Goal: Transaction & Acquisition: Purchase product/service

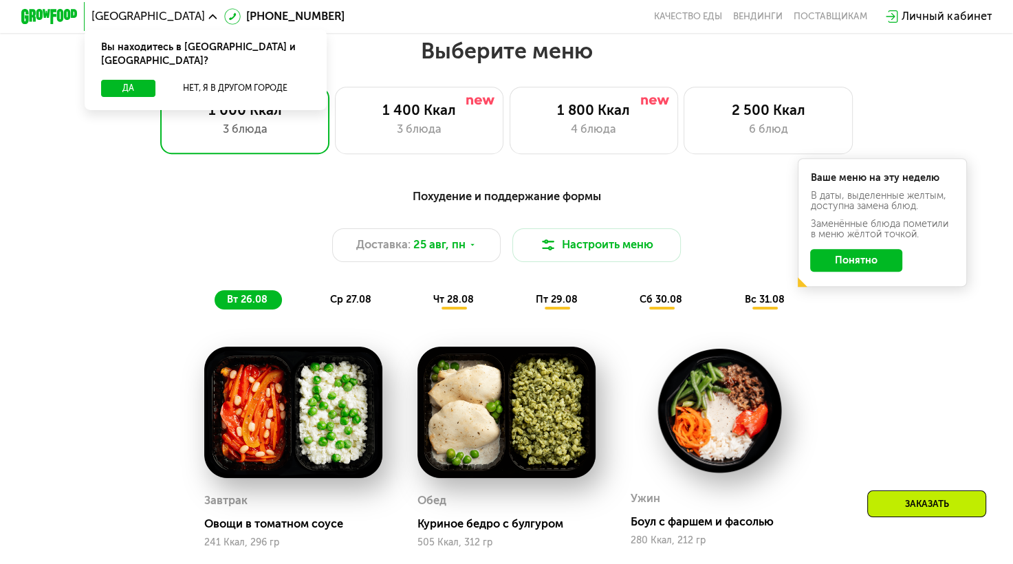
scroll to position [591, 0]
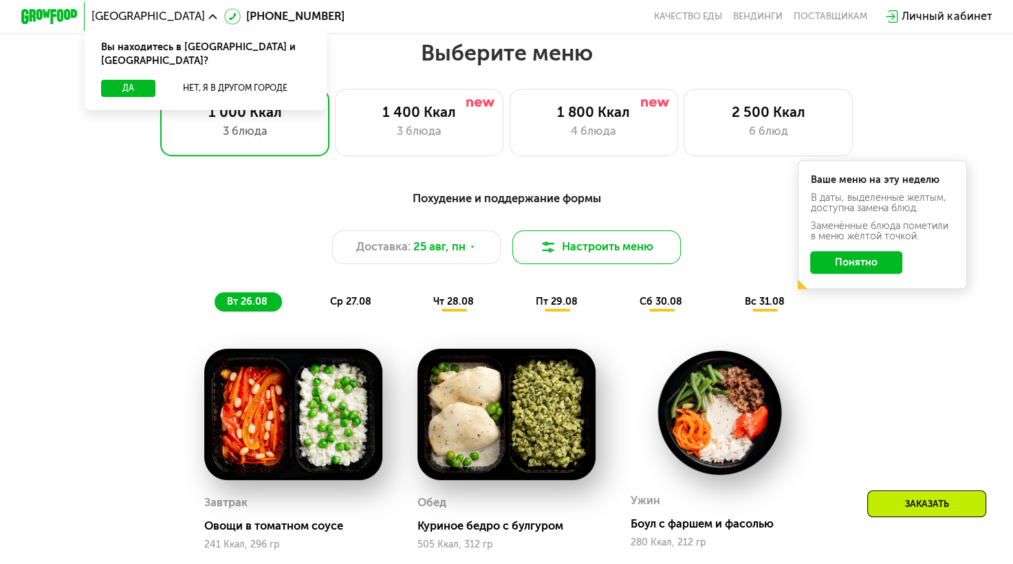
click at [619, 251] on button "Настроить меню" at bounding box center [596, 247] width 169 height 34
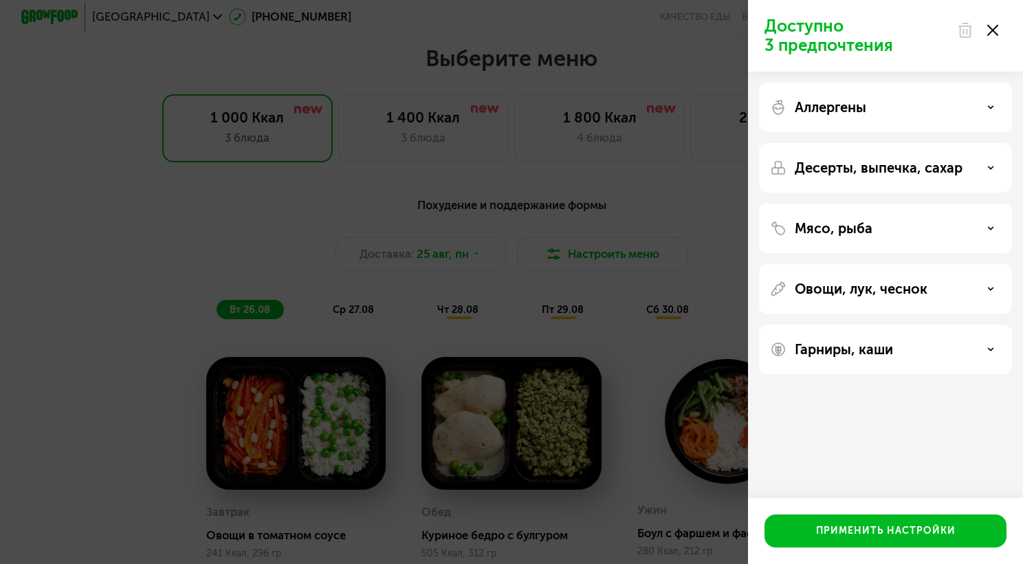
click at [677, 186] on div "Доступно 3 предпочтения Аллергены Десерты, выпечка, сахар Мясо, рыба Овощи, лук…" at bounding box center [511, 282] width 1023 height 564
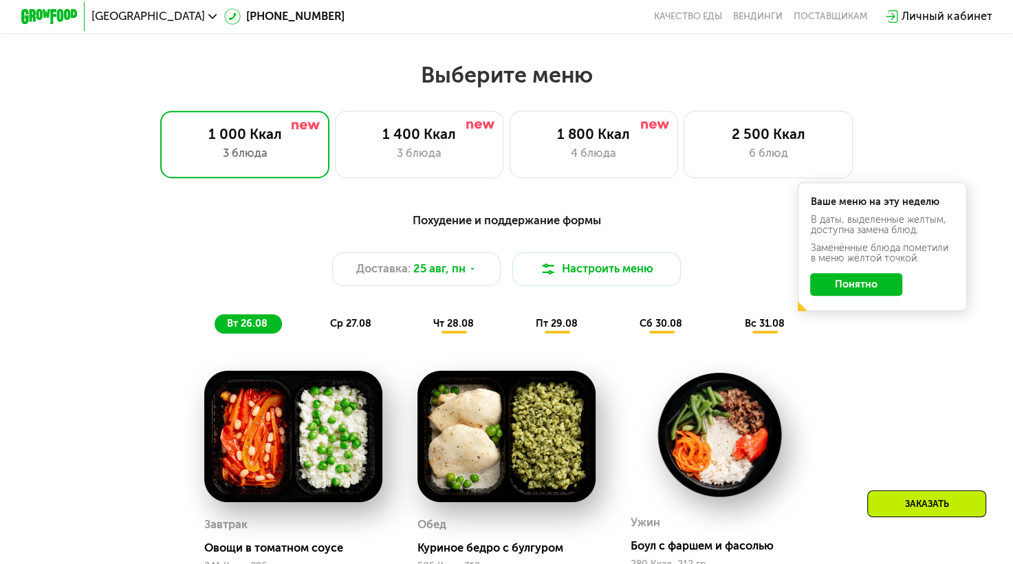
scroll to position [556, 0]
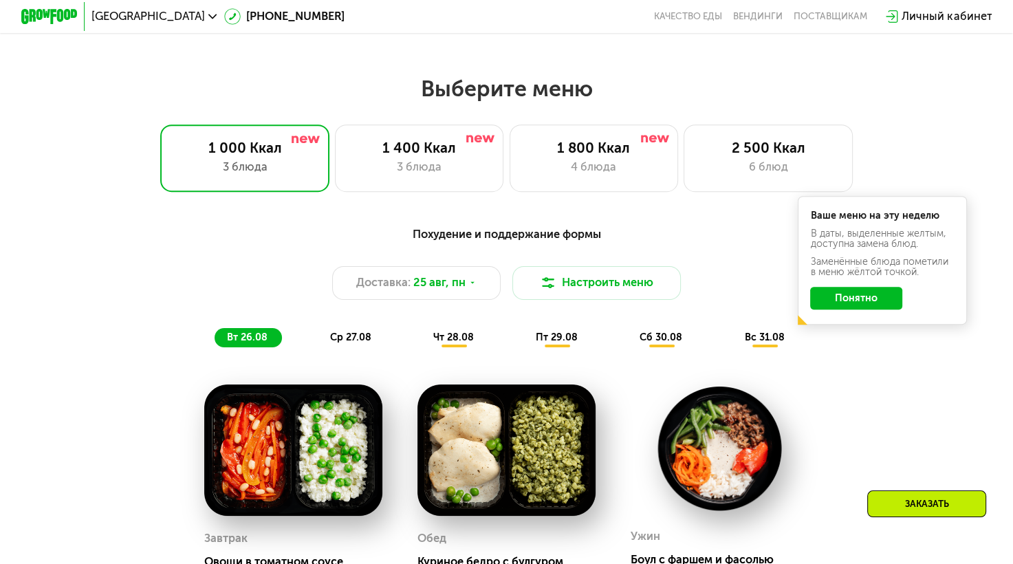
click at [865, 306] on button "Понятно" at bounding box center [856, 298] width 92 height 23
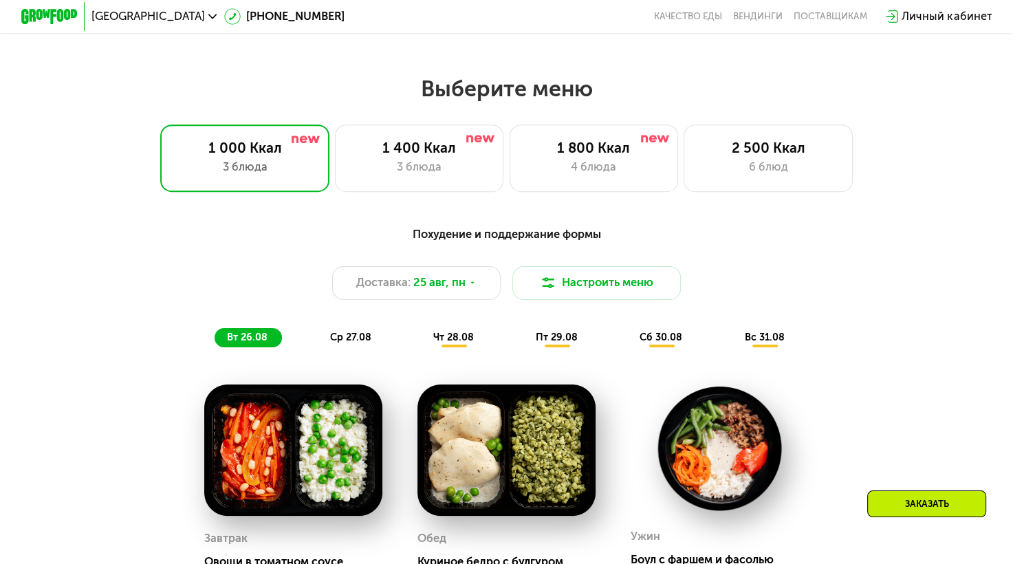
click at [773, 342] on span "вс 31.08" at bounding box center [764, 337] width 40 height 12
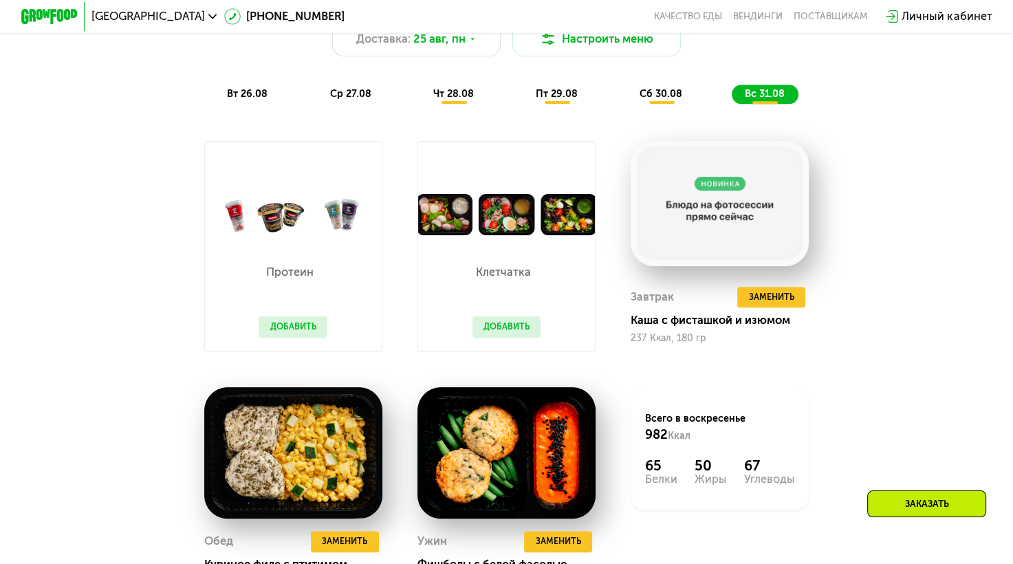
scroll to position [800, 0]
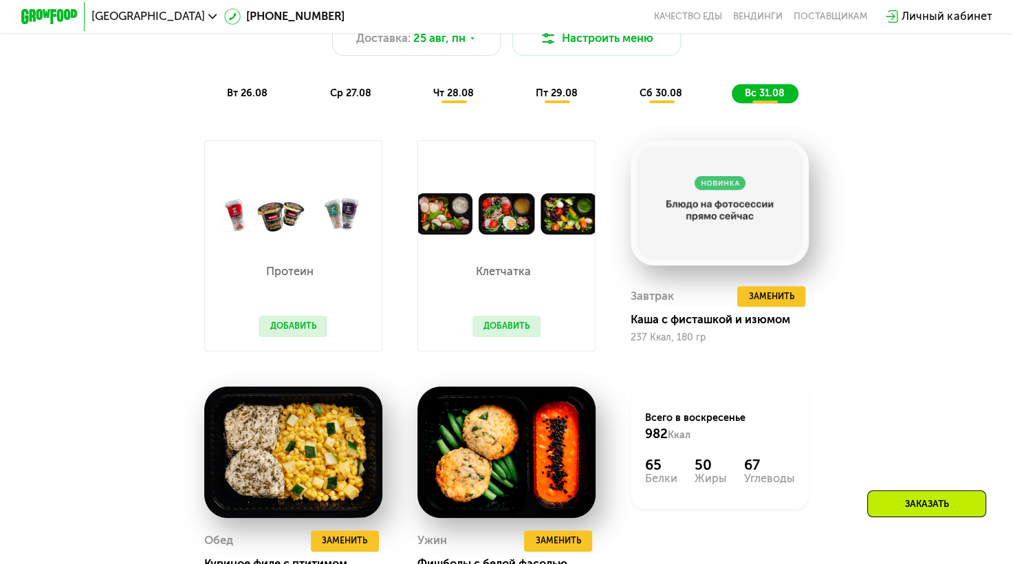
click at [290, 334] on button "Добавить" at bounding box center [293, 326] width 69 height 21
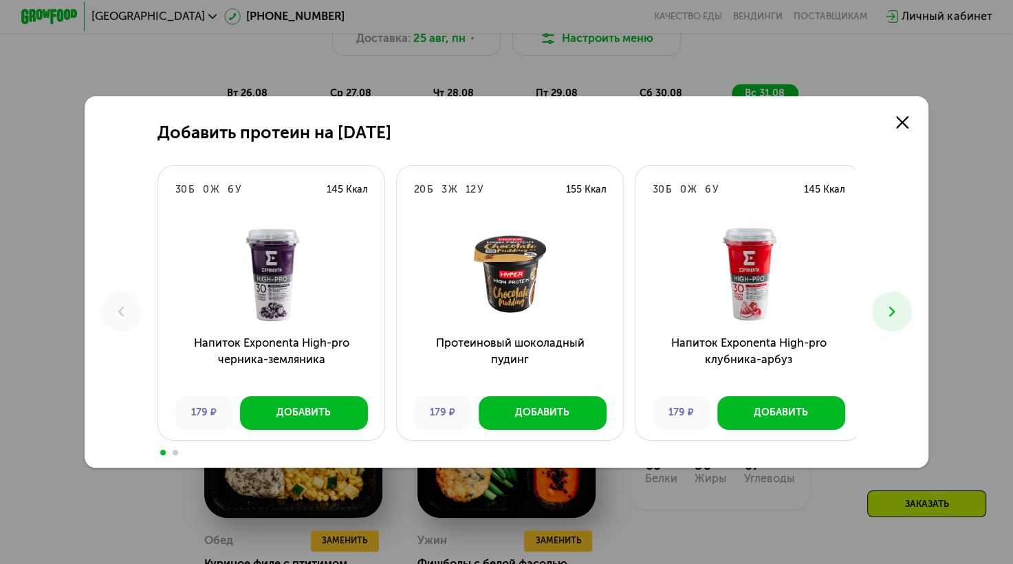
click at [899, 302] on button at bounding box center [891, 311] width 39 height 39
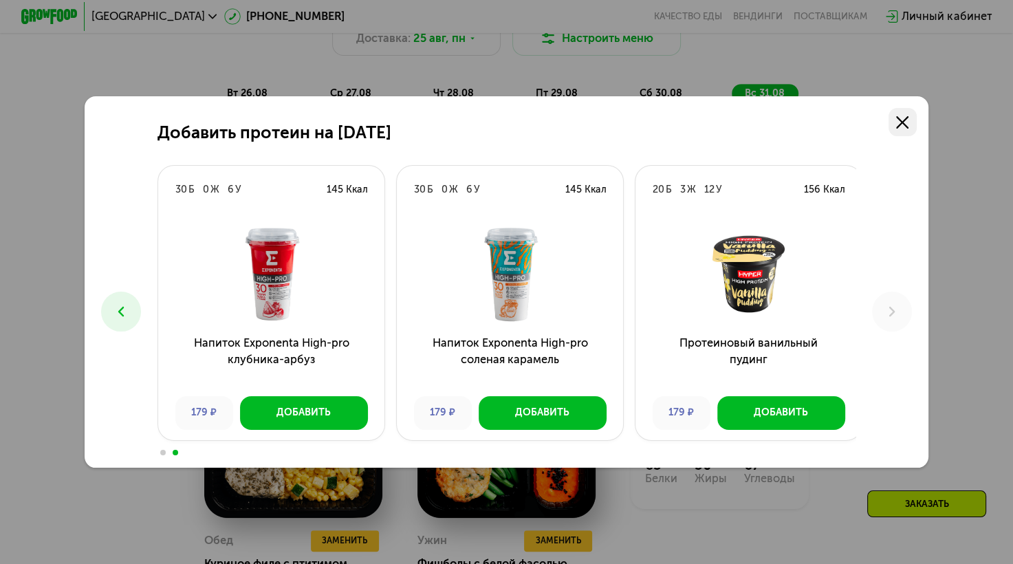
click at [909, 110] on link at bounding box center [902, 122] width 28 height 28
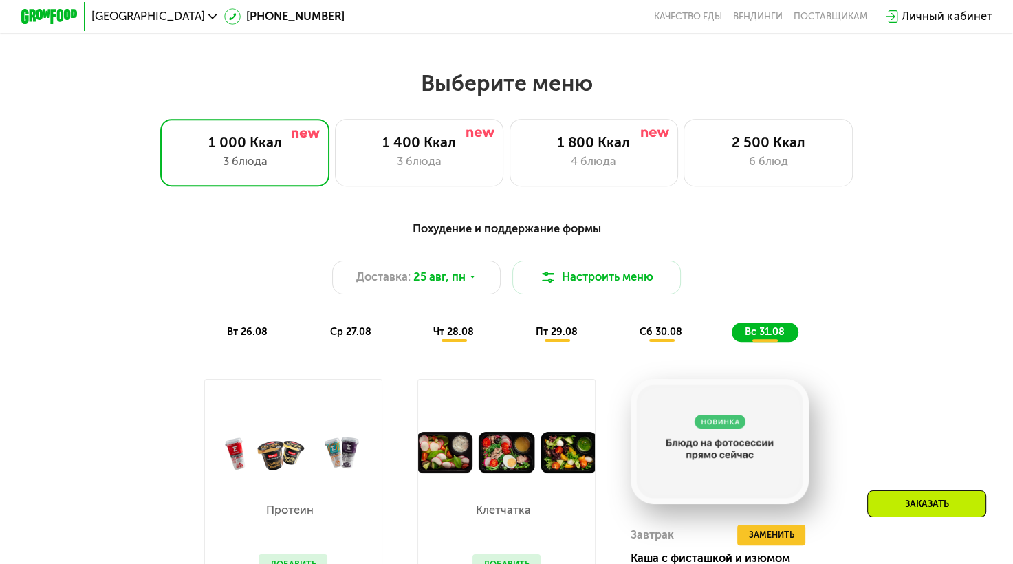
scroll to position [530, 0]
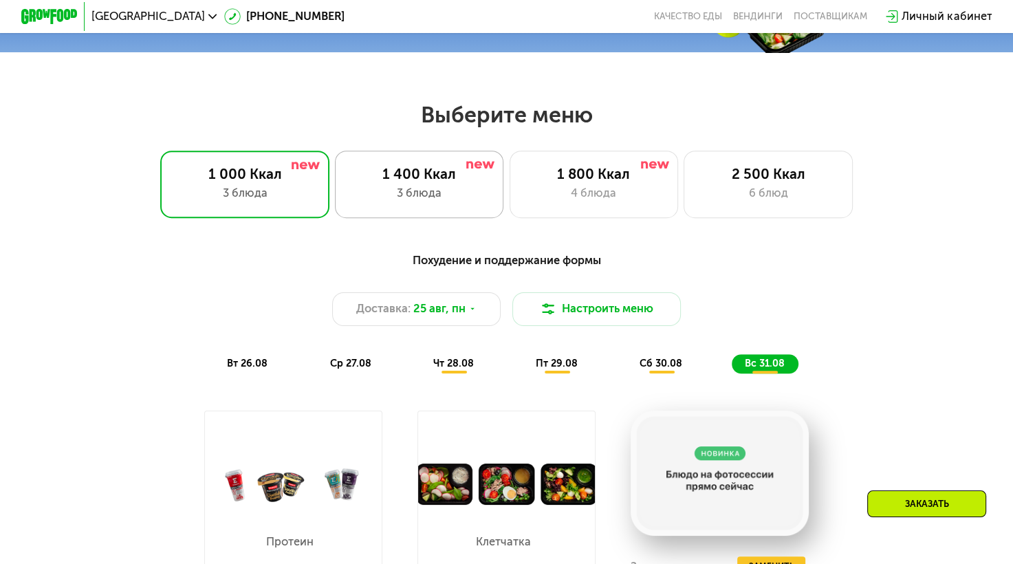
click at [510, 209] on div "1 400 Ккал 3 блюда" at bounding box center [594, 184] width 169 height 67
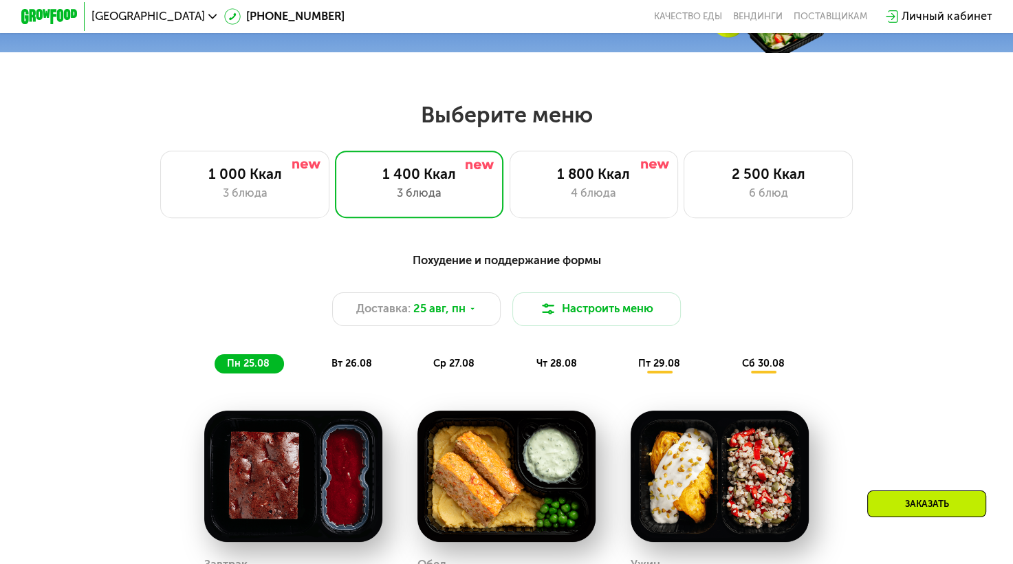
click at [166, 18] on span "Санкт-Петербург" at bounding box center [147, 16] width 113 height 11
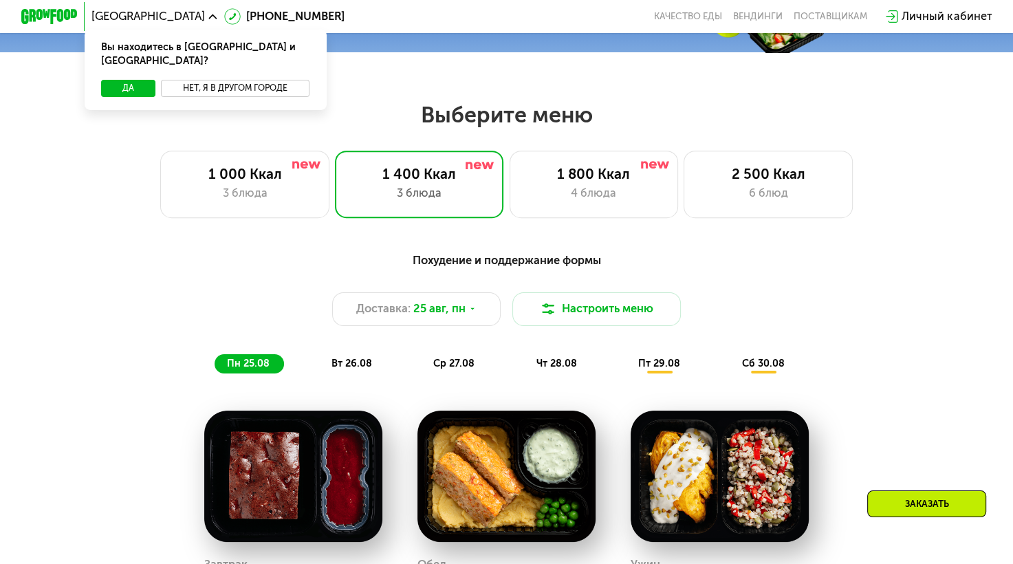
click at [217, 80] on button "Нет, я в другом городе" at bounding box center [235, 88] width 149 height 17
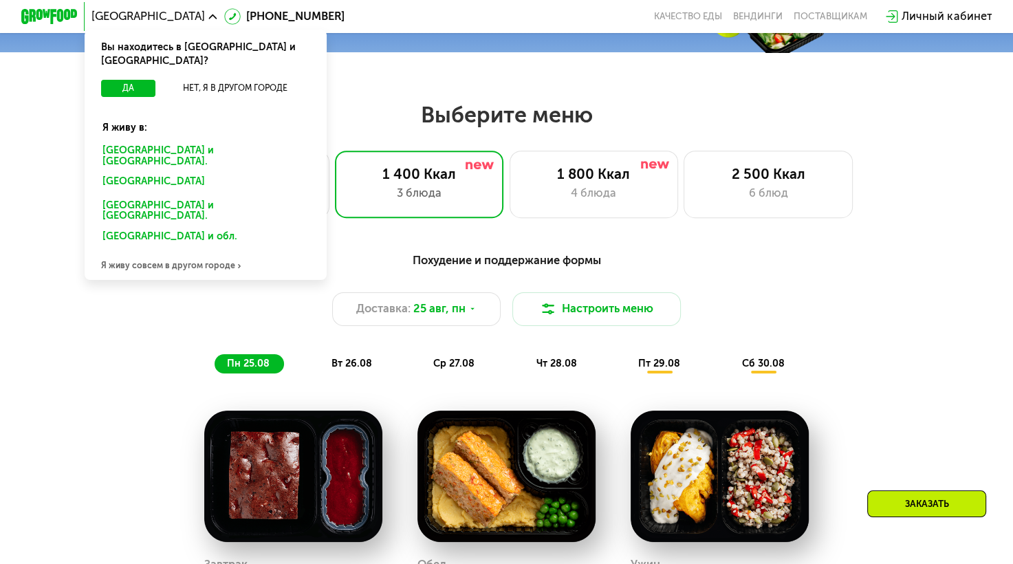
click at [161, 172] on div "Москве и обл." at bounding box center [202, 183] width 219 height 23
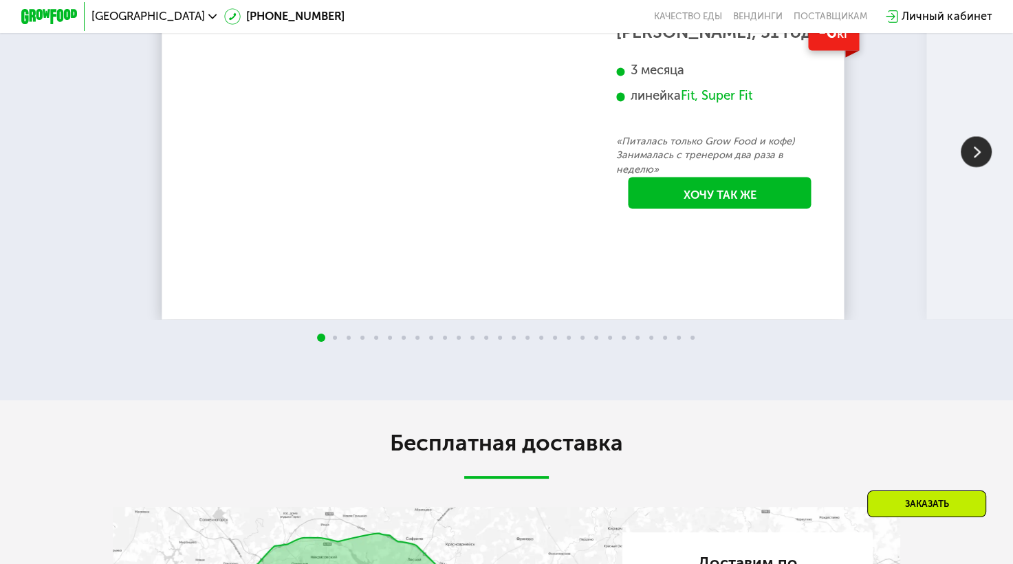
scroll to position [2337, 0]
click at [967, 168] on img at bounding box center [976, 152] width 31 height 31
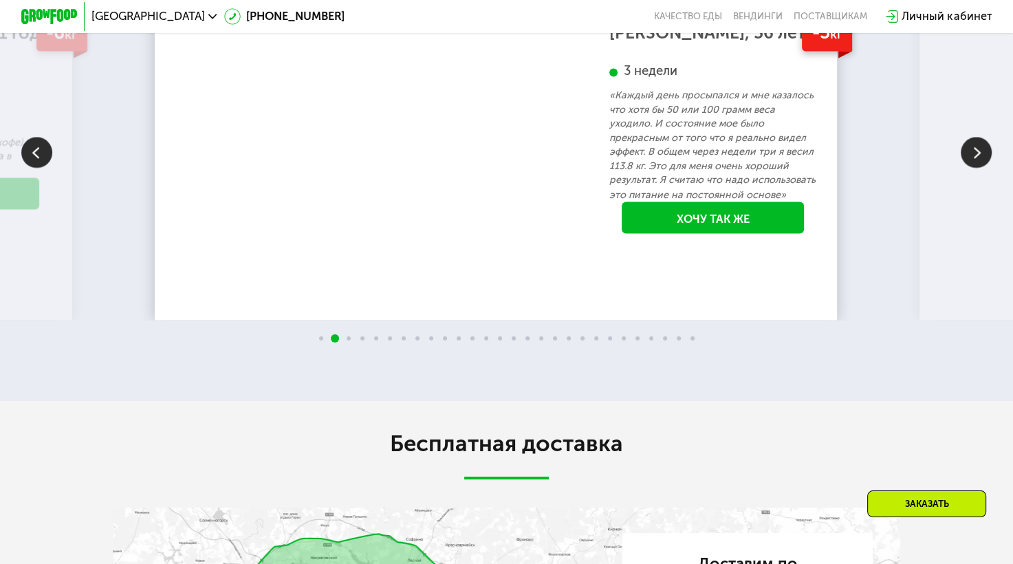
click at [972, 168] on img at bounding box center [976, 152] width 31 height 31
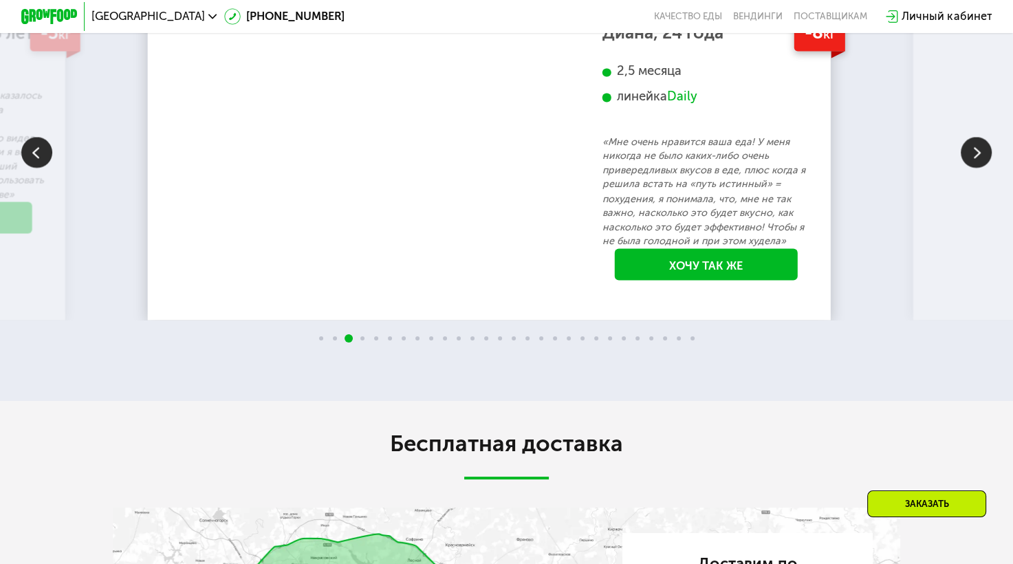
click at [967, 168] on img at bounding box center [976, 152] width 31 height 31
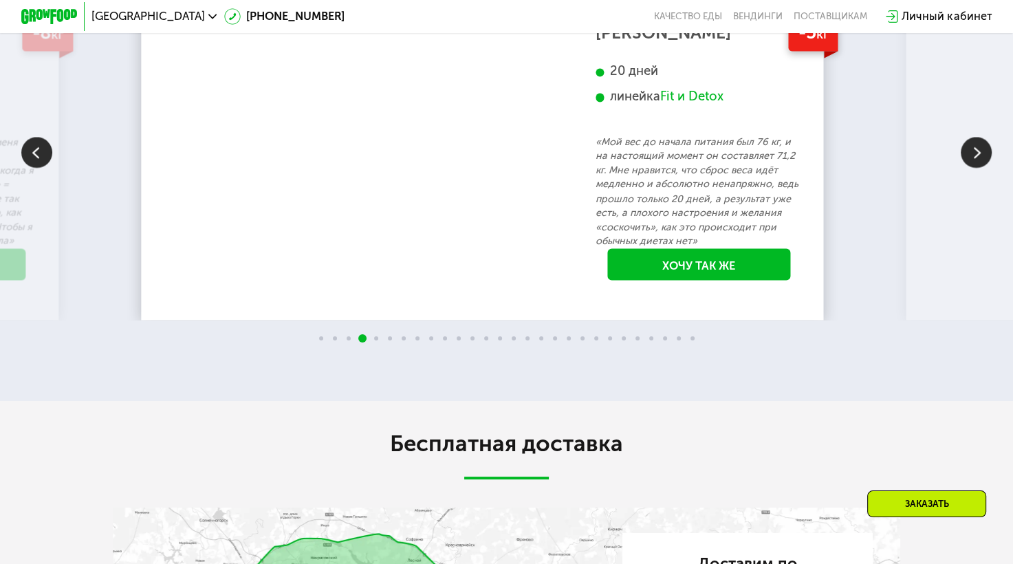
click at [979, 168] on img at bounding box center [976, 152] width 31 height 31
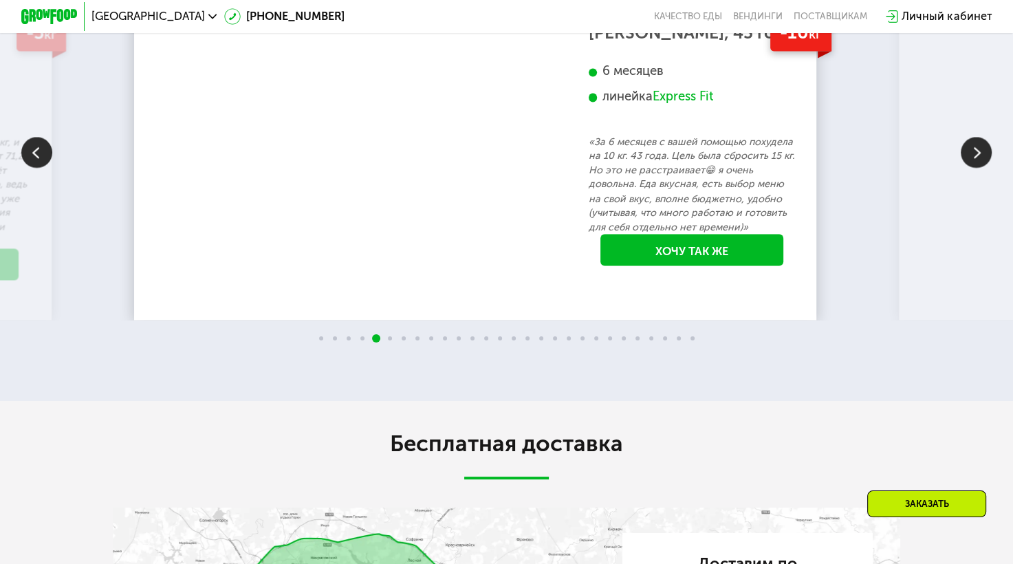
click at [713, 105] on div "Express Fit" at bounding box center [683, 97] width 61 height 17
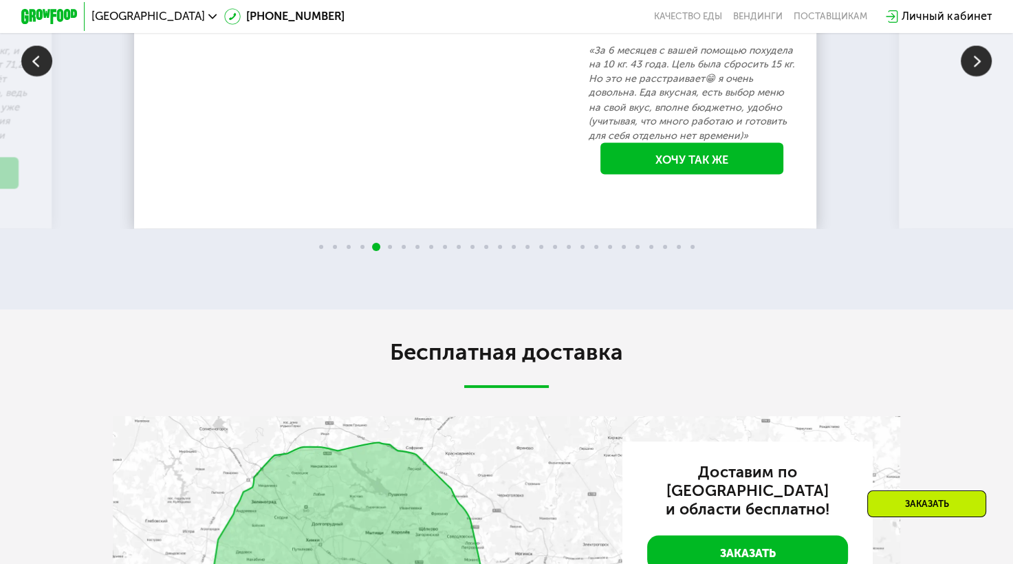
scroll to position [2293, 0]
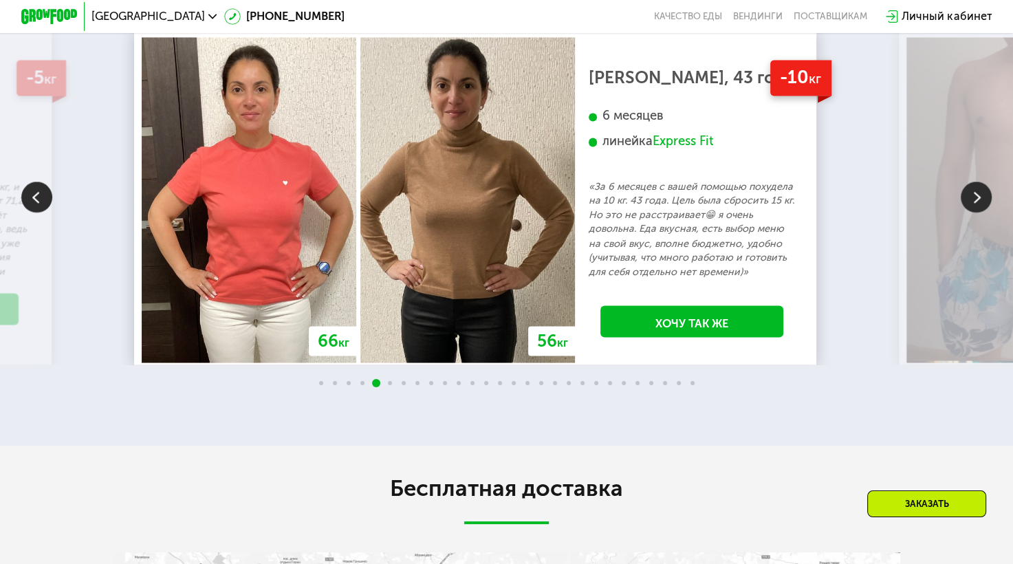
click at [976, 212] on img at bounding box center [976, 197] width 31 height 31
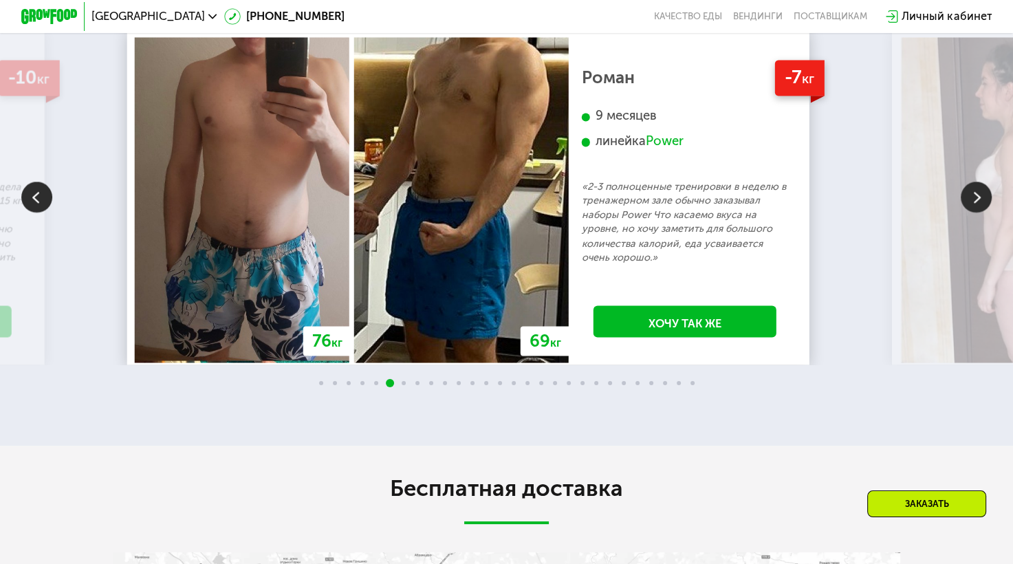
click at [684, 150] on div "Power" at bounding box center [665, 141] width 38 height 17
click at [971, 212] on img at bounding box center [976, 197] width 31 height 31
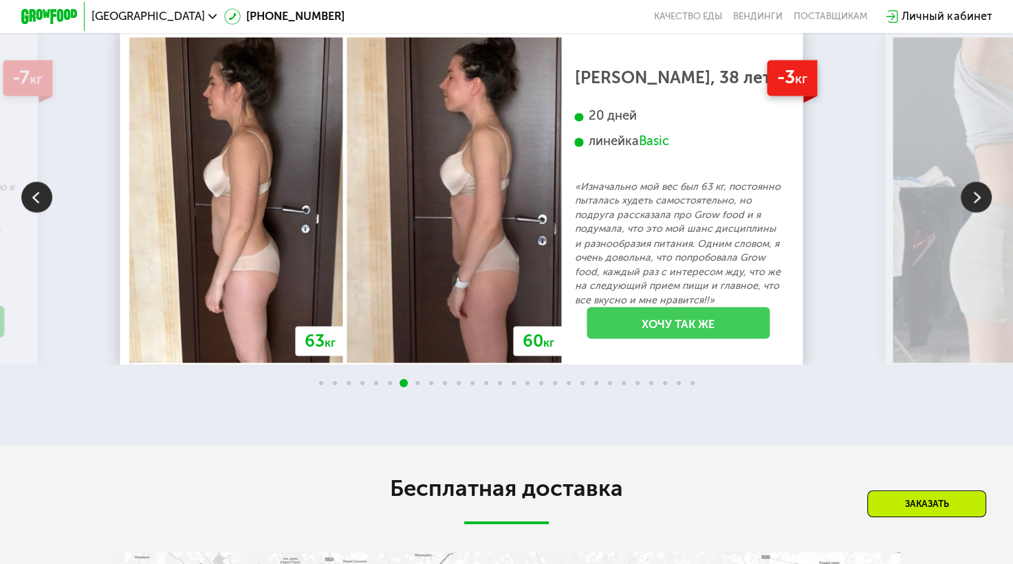
click at [723, 338] on link "Хочу так же" at bounding box center [678, 323] width 183 height 32
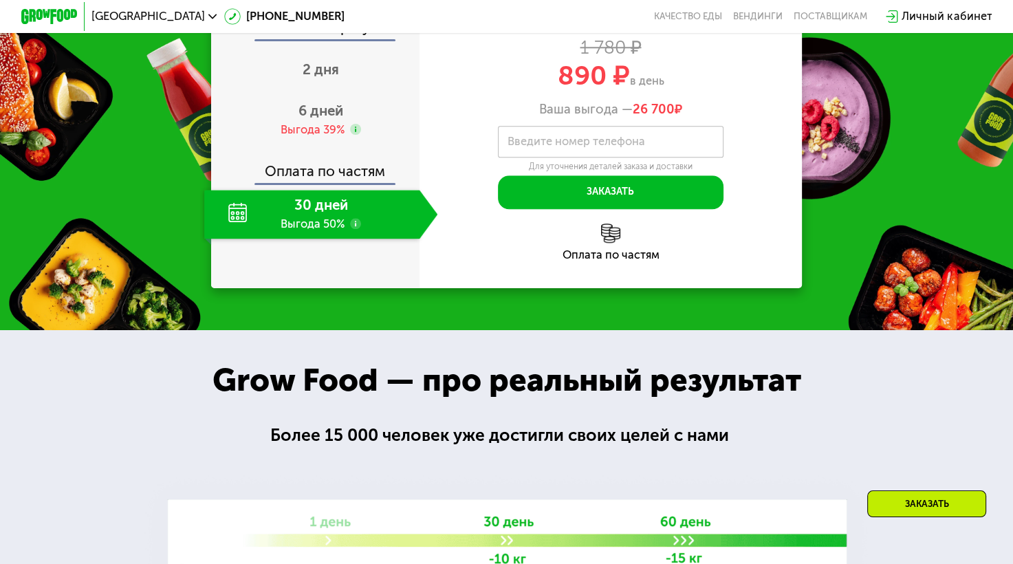
scroll to position [1390, 0]
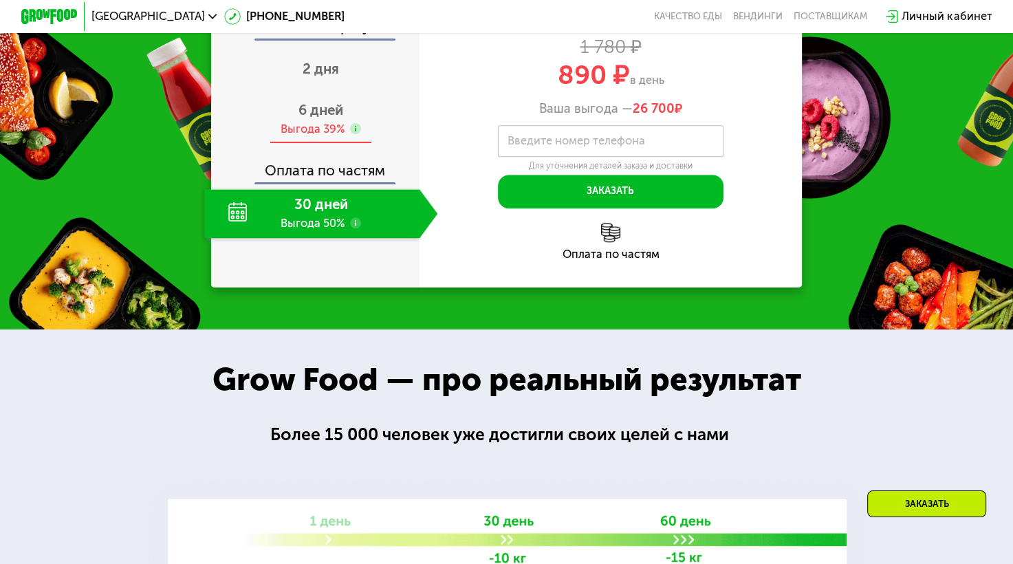
click at [320, 118] on span "6 дней" at bounding box center [320, 110] width 45 height 17
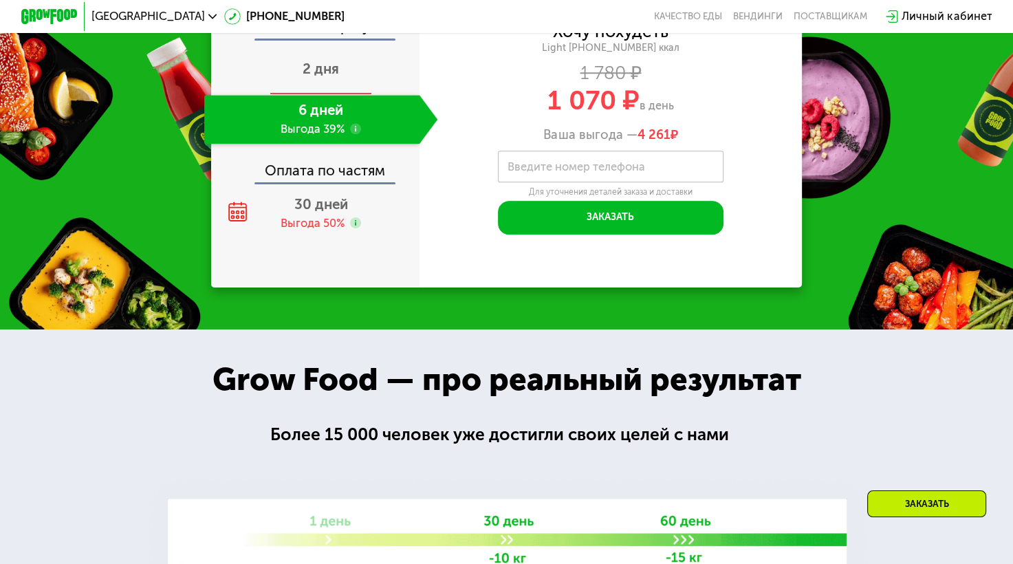
click at [322, 77] on span "2 дня" at bounding box center [321, 69] width 36 height 17
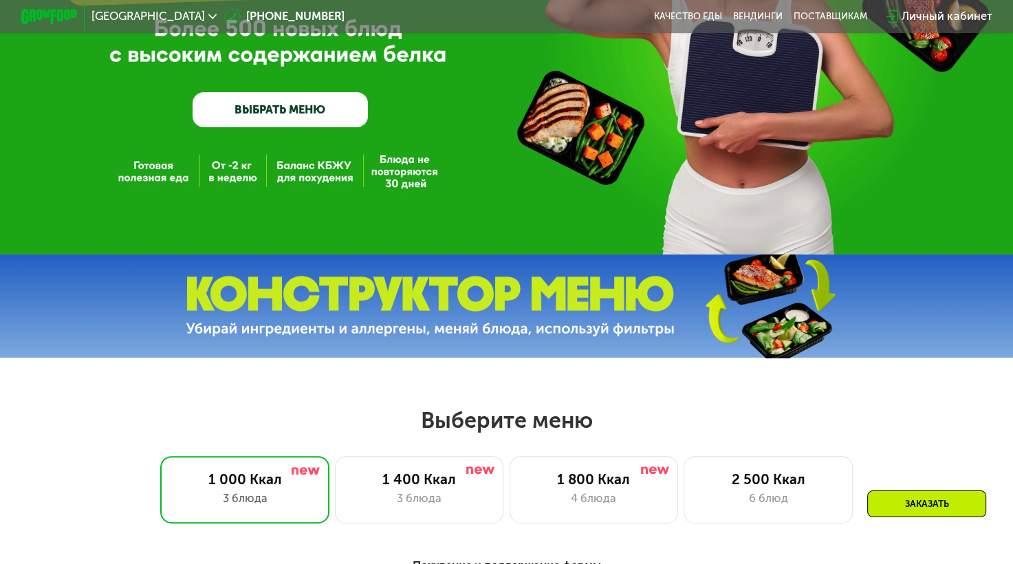
scroll to position [223, 0]
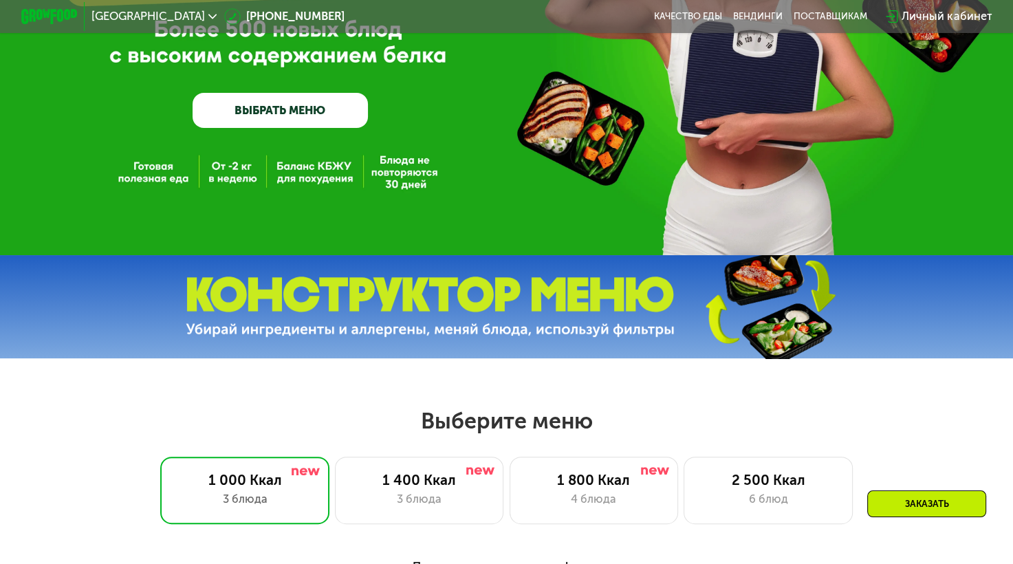
click at [517, 314] on img at bounding box center [430, 306] width 489 height 61
click at [317, 116] on link "ВЫБРАТЬ МЕНЮ" at bounding box center [280, 110] width 175 height 35
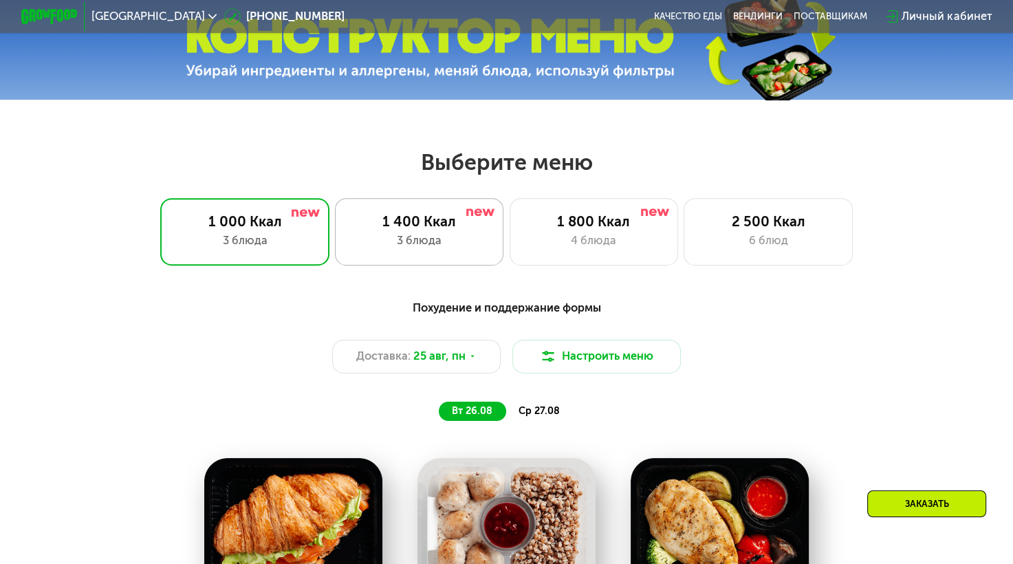
scroll to position [602, 0]
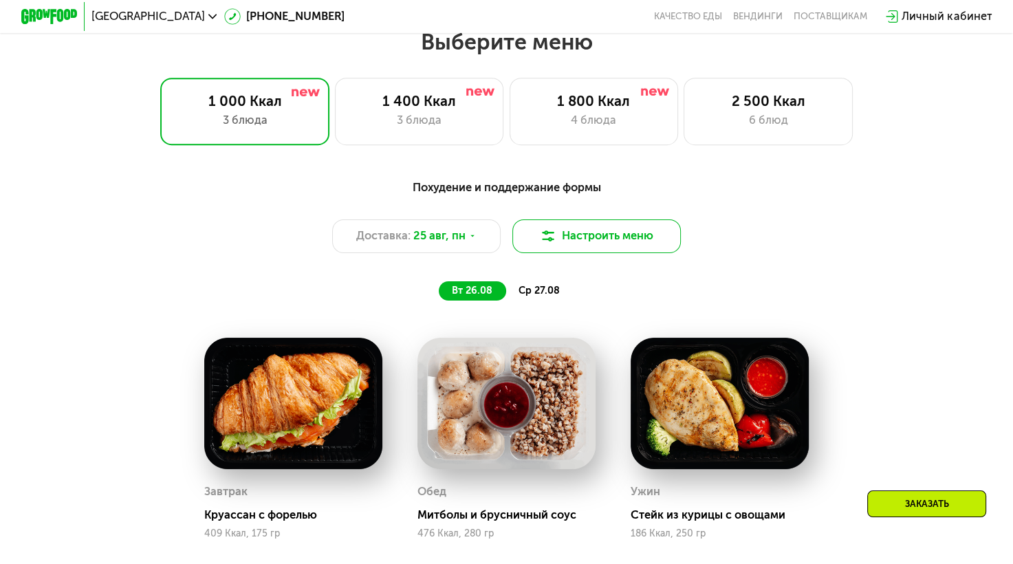
click at [585, 246] on button "Настроить меню" at bounding box center [596, 236] width 169 height 34
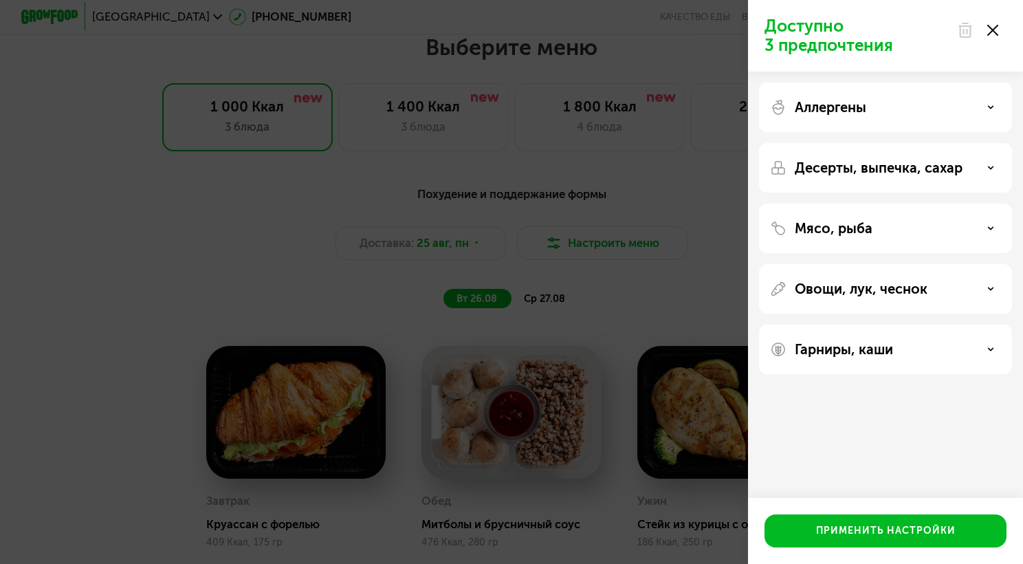
click at [994, 28] on use at bounding box center [992, 30] width 11 height 11
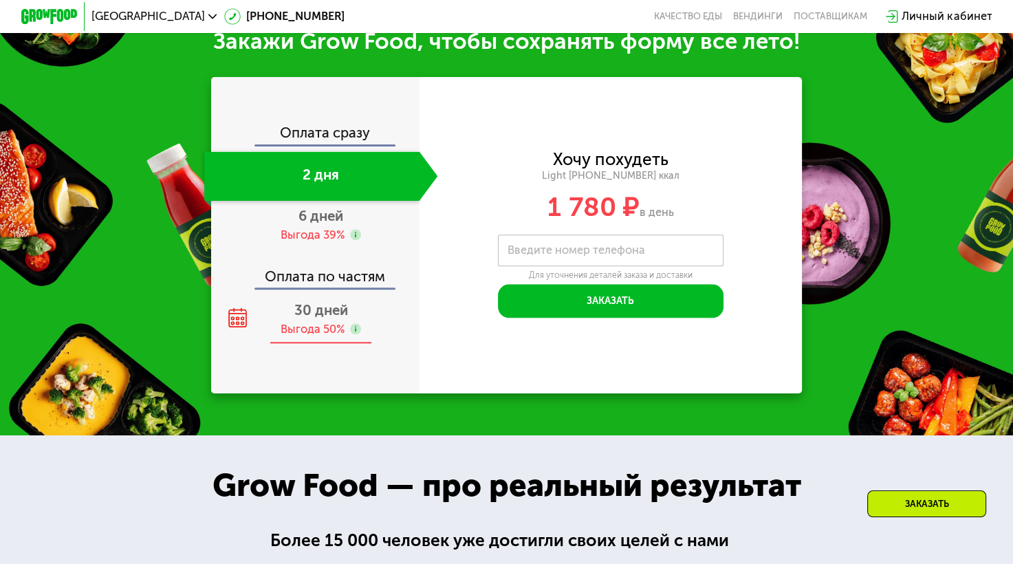
click at [349, 336] on div "Выгода 50%" at bounding box center [321, 330] width 81 height 16
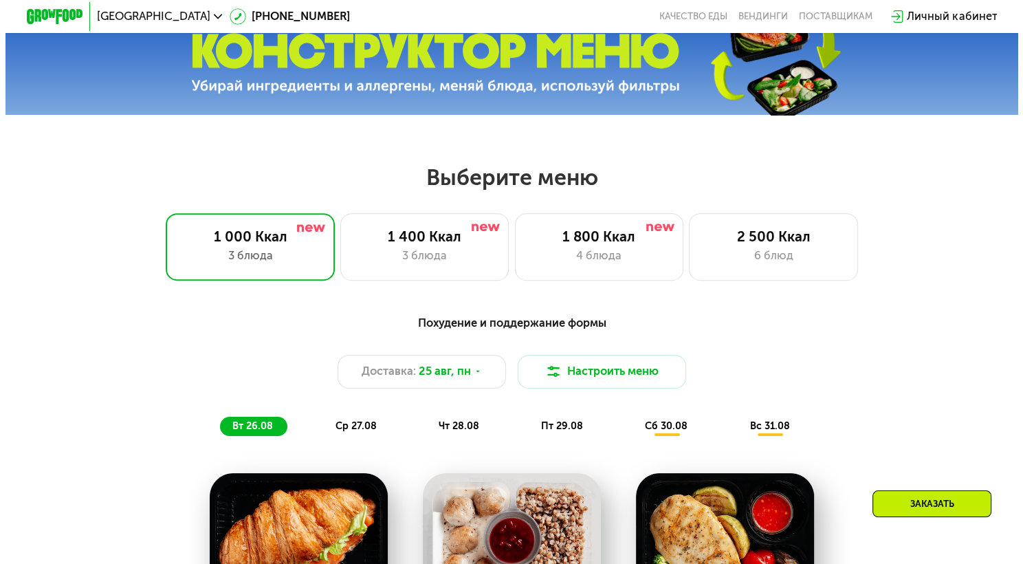
scroll to position [426, 0]
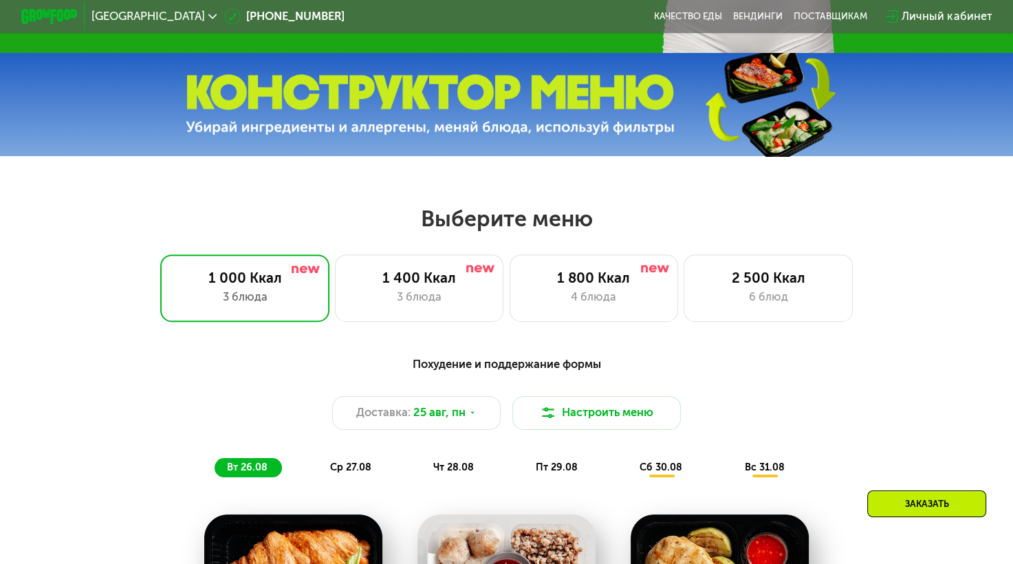
click at [519, 373] on div "Похудение и поддержание формы" at bounding box center [506, 365] width 833 height 18
click at [613, 421] on button "Настроить меню" at bounding box center [596, 413] width 169 height 34
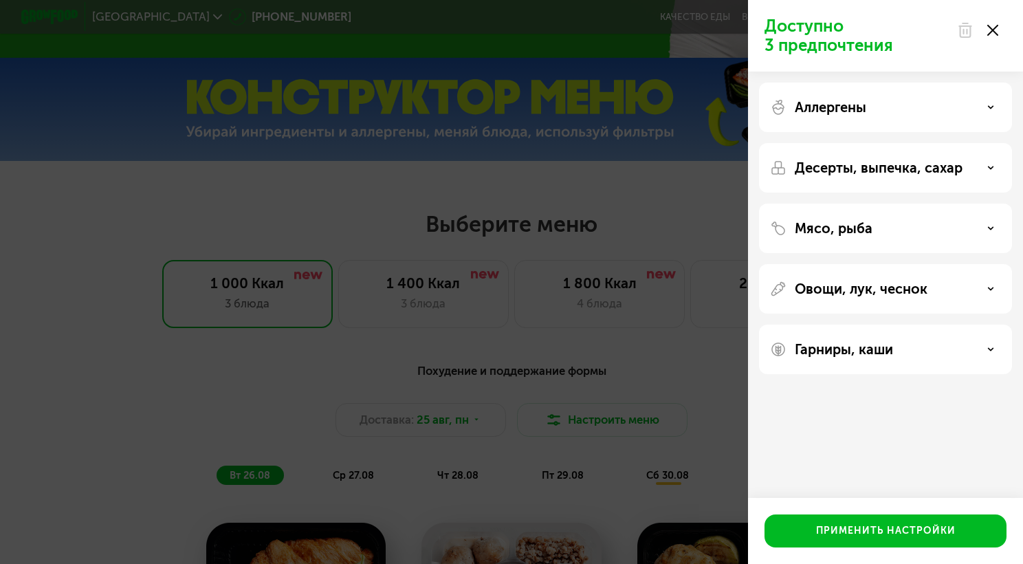
click at [847, 143] on div "Аллергены" at bounding box center [885, 168] width 253 height 50
click at [847, 102] on p "Аллергены" at bounding box center [831, 107] width 72 height 17
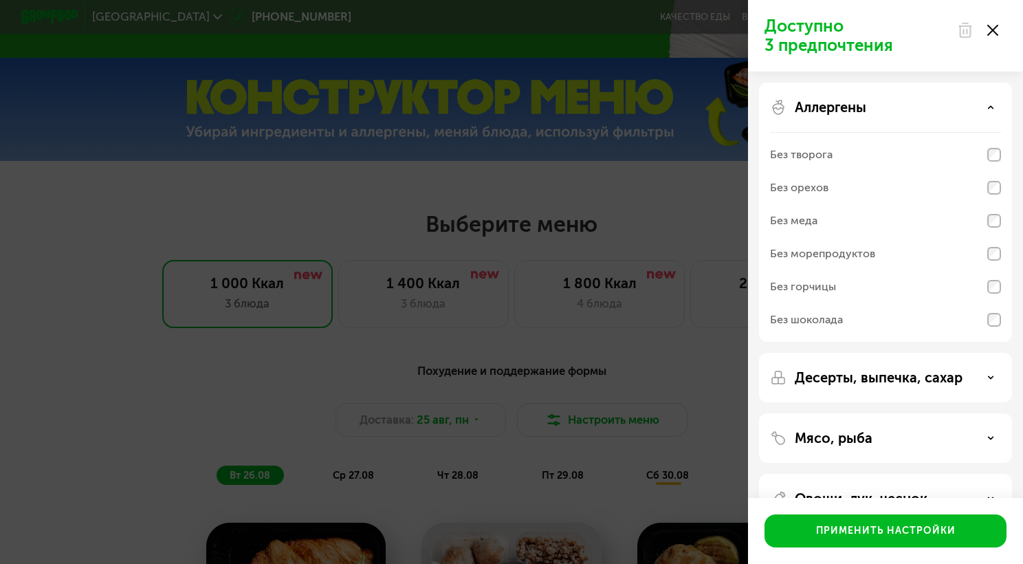
click at [850, 107] on p "Аллергены" at bounding box center [831, 107] width 72 height 17
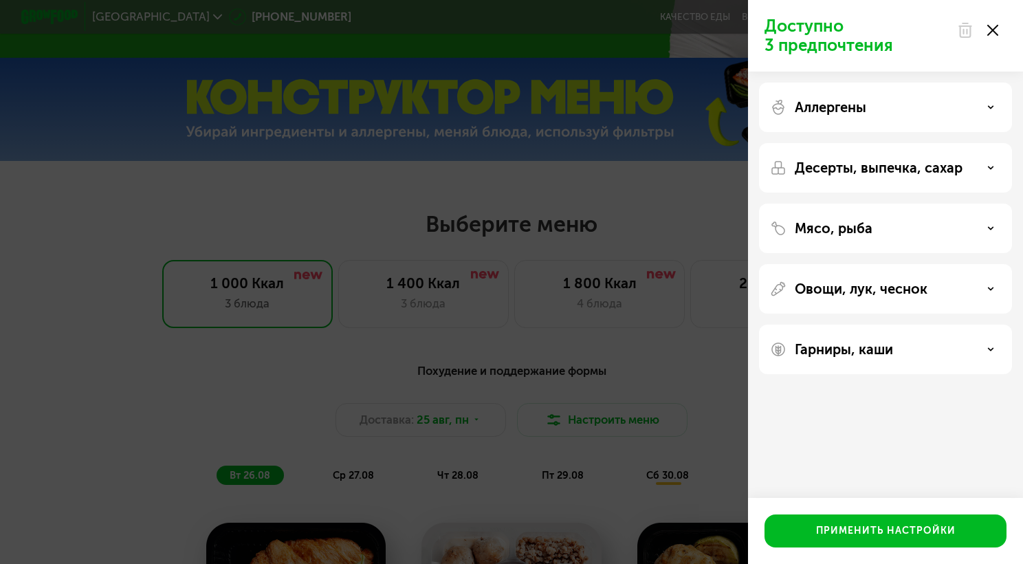
click at [866, 204] on div "Десерты, выпечка, сахар" at bounding box center [885, 229] width 253 height 50
click at [864, 204] on div "Десерты, выпечка, сахар" at bounding box center [885, 229] width 253 height 50
click at [861, 171] on p "Десерты, выпечка, сахар" at bounding box center [879, 168] width 168 height 17
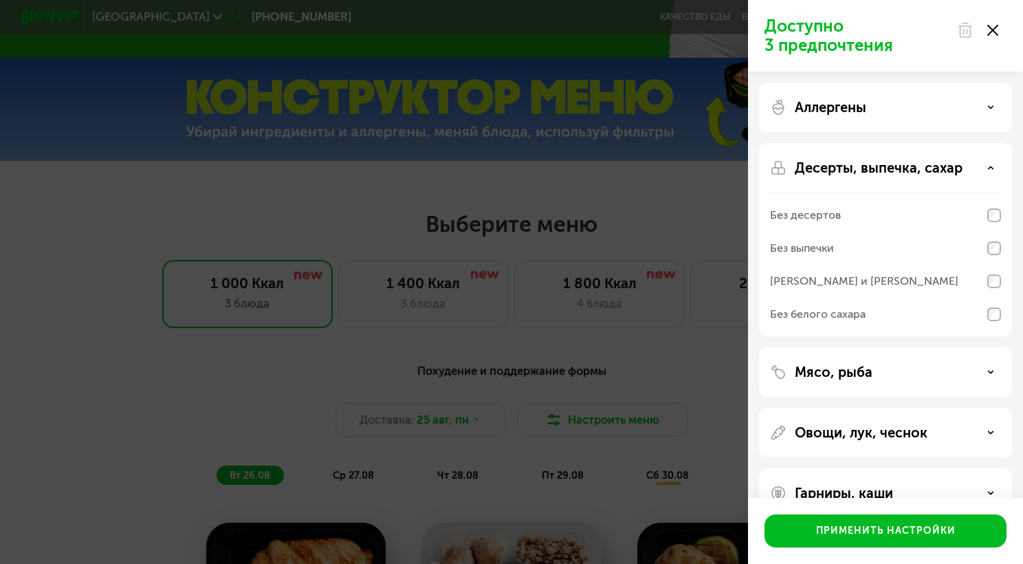
click at [847, 232] on div "Без десертов" at bounding box center [885, 248] width 231 height 33
click at [839, 265] on div "Без выпечки" at bounding box center [885, 281] width 231 height 33
click at [855, 278] on div "[PERSON_NAME] и [PERSON_NAME]" at bounding box center [864, 281] width 188 height 17
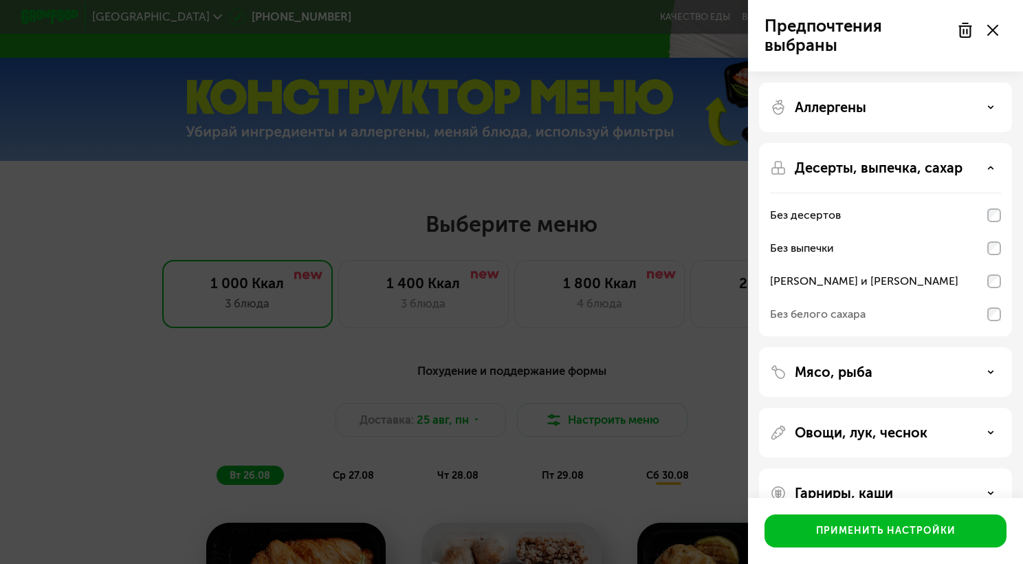
click at [862, 311] on div "Без белого сахара" at bounding box center [818, 314] width 96 height 17
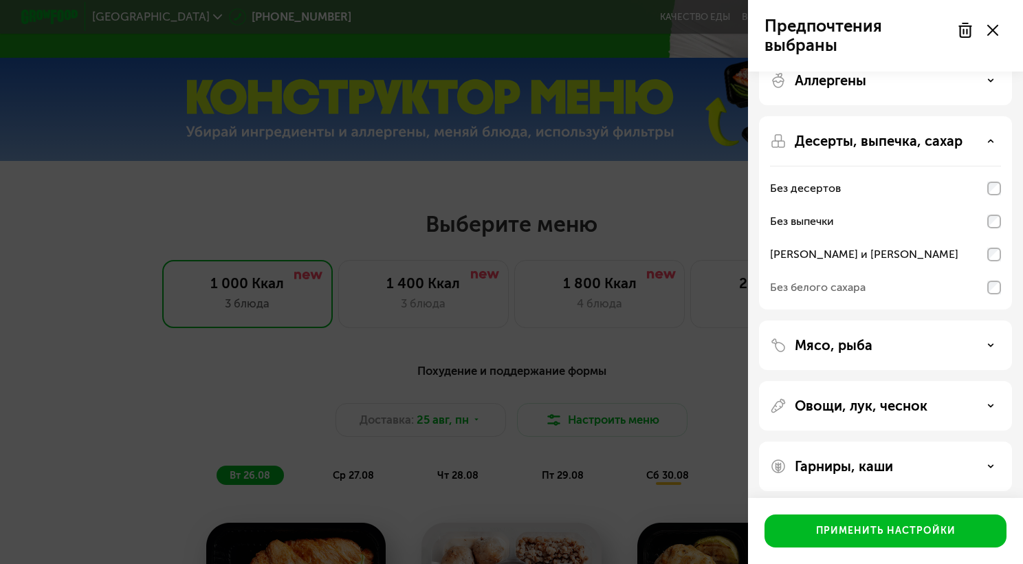
scroll to position [28, 0]
click at [857, 283] on div "Без белого сахара" at bounding box center [818, 287] width 96 height 17
click at [968, 344] on div "Мясо, рыба" at bounding box center [885, 344] width 231 height 17
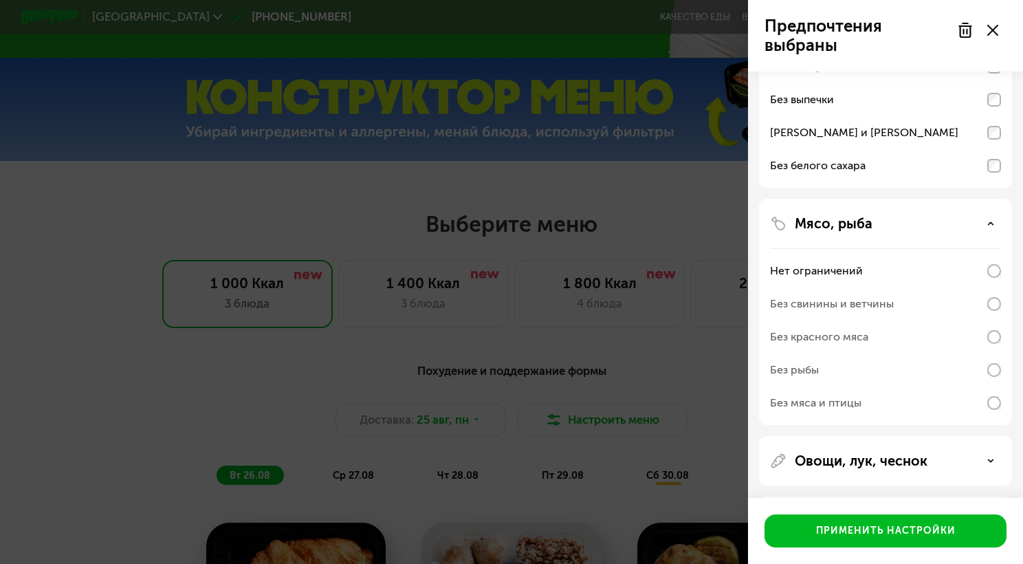
scroll to position [155, 0]
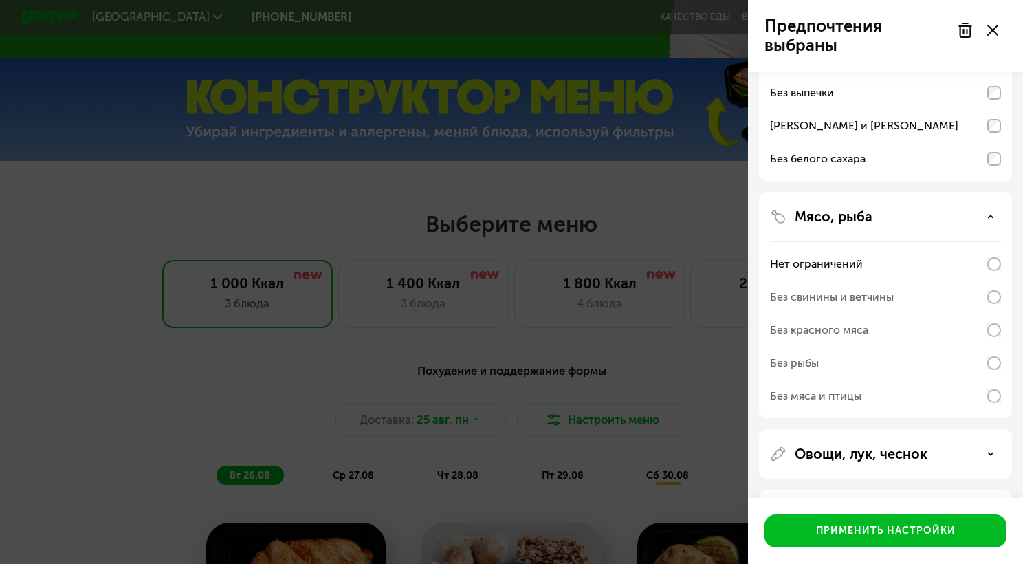
click at [968, 344] on div "Без красного мяса" at bounding box center [885, 330] width 231 height 33
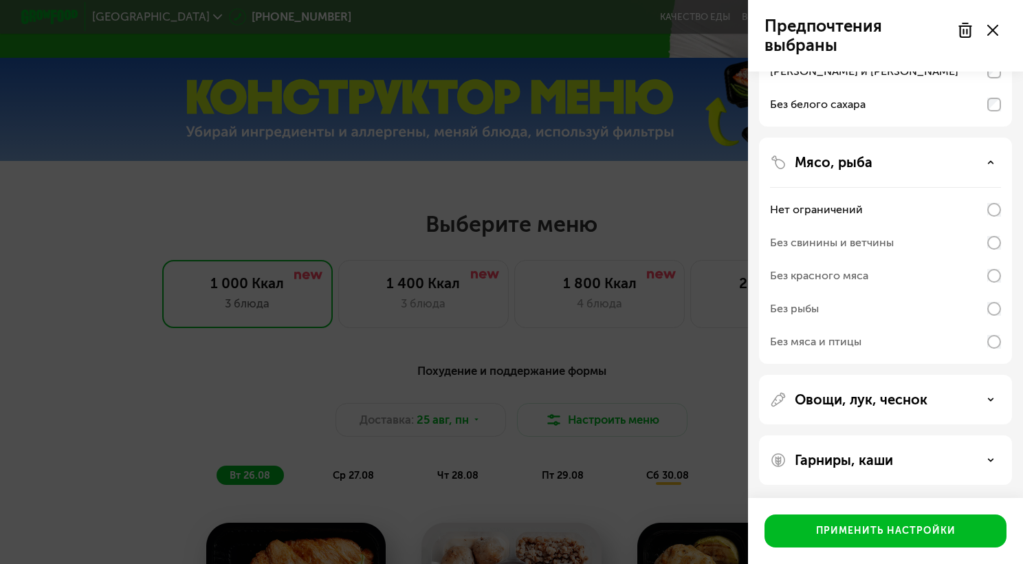
click at [995, 375] on div "Мясо, рыба Нет ограничений Без свинины и ветчины Без красного мяса Без рыбы Без…" at bounding box center [885, 400] width 253 height 50
click at [987, 162] on icon at bounding box center [990, 162] width 7 height 7
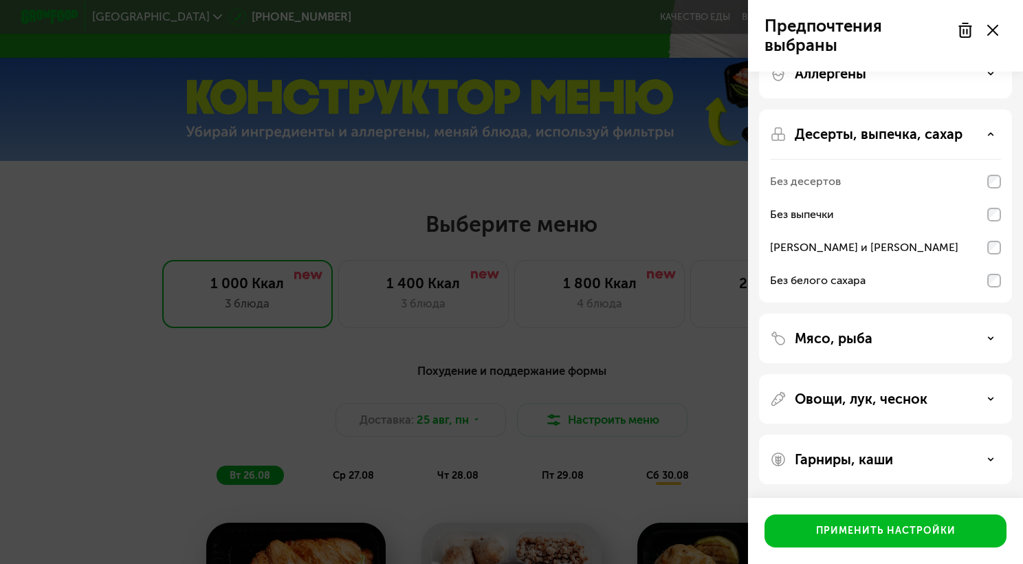
scroll to position [33, 0]
click at [943, 391] on div "Овощи, лук, чеснок" at bounding box center [885, 399] width 231 height 17
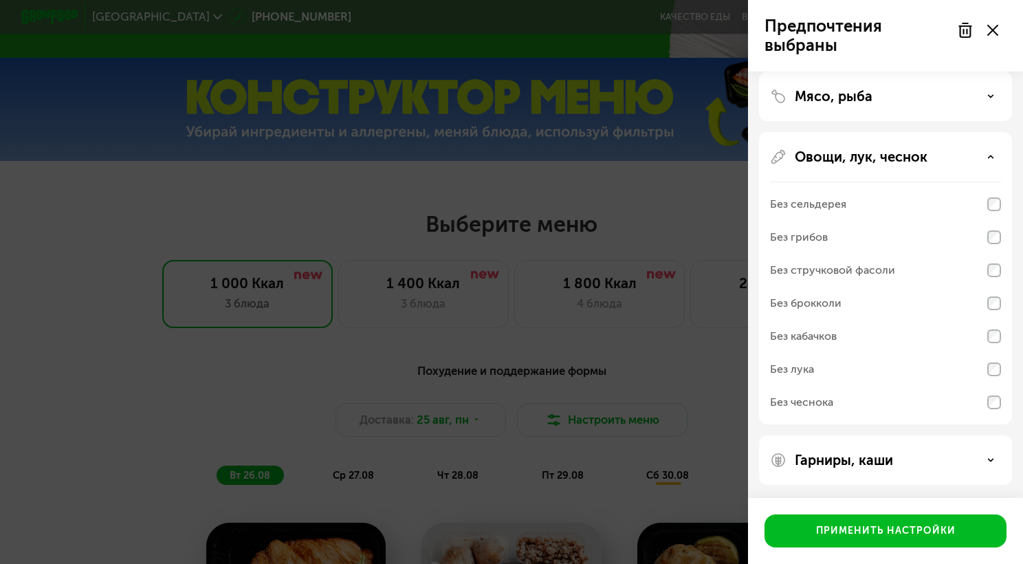
scroll to position [275, 0]
click at [893, 466] on div "Аллергены Десерты, выпечка, сахар Без десертов Без выпечки Без сэндвичей и круа…" at bounding box center [885, 146] width 275 height 700
click at [893, 466] on p "Гарниры, каши" at bounding box center [844, 460] width 98 height 17
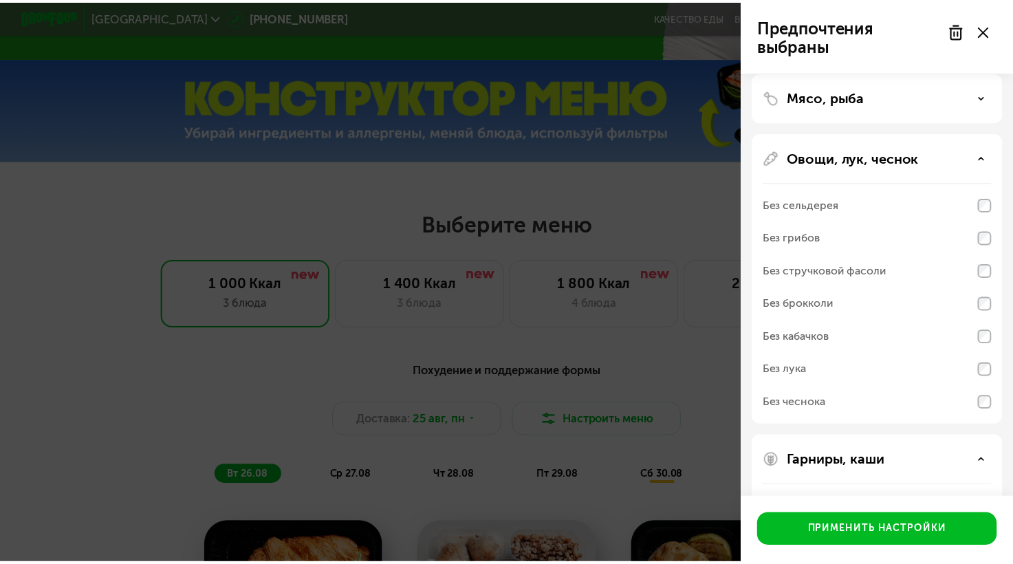
scroll to position [452, 0]
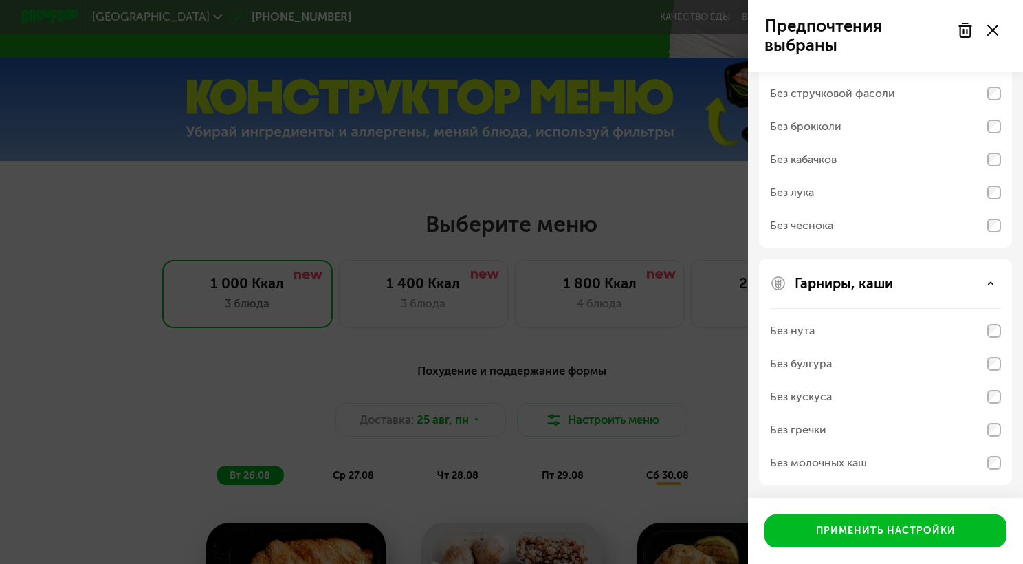
click at [992, 353] on div "Без булгура" at bounding box center [885, 363] width 231 height 33
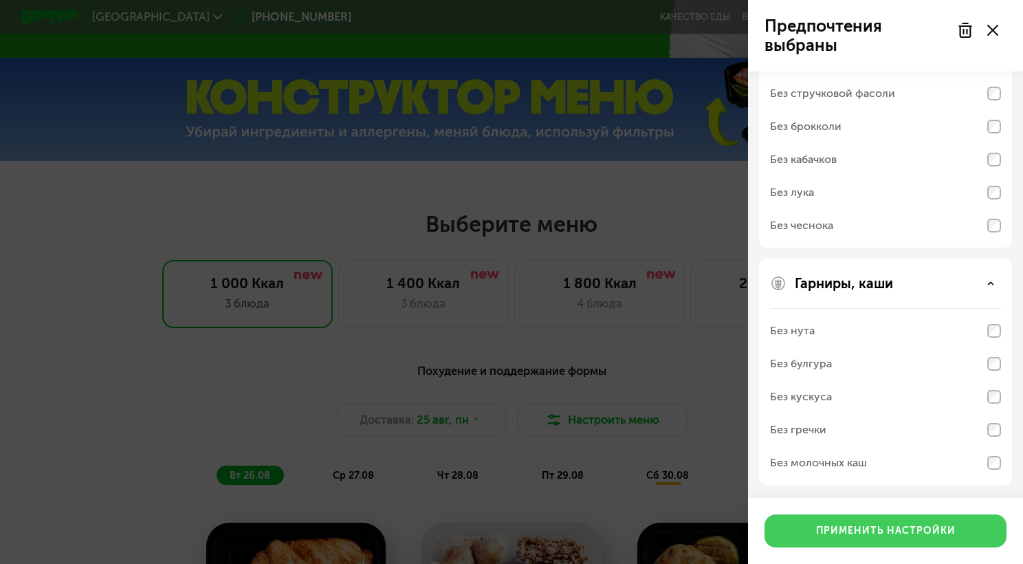
click at [901, 529] on div "Применить настройки" at bounding box center [886, 531] width 140 height 14
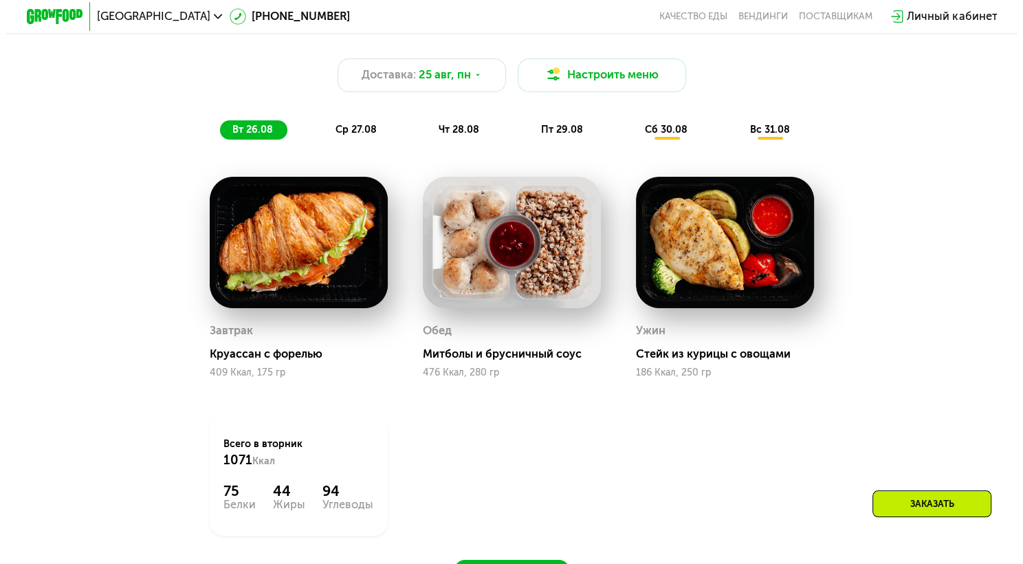
scroll to position [794, 0]
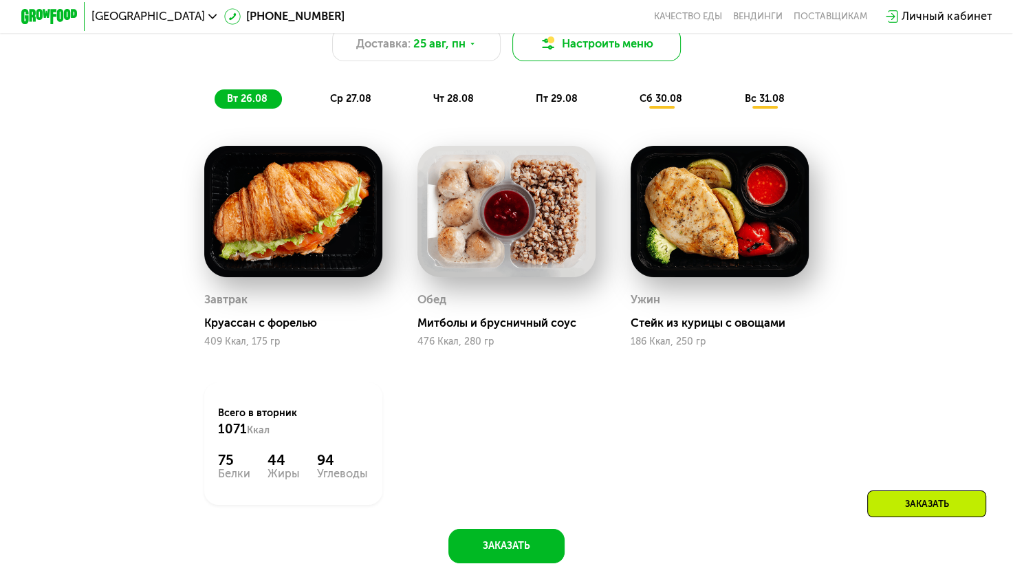
click at [621, 61] on button "Настроить меню" at bounding box center [596, 45] width 169 height 34
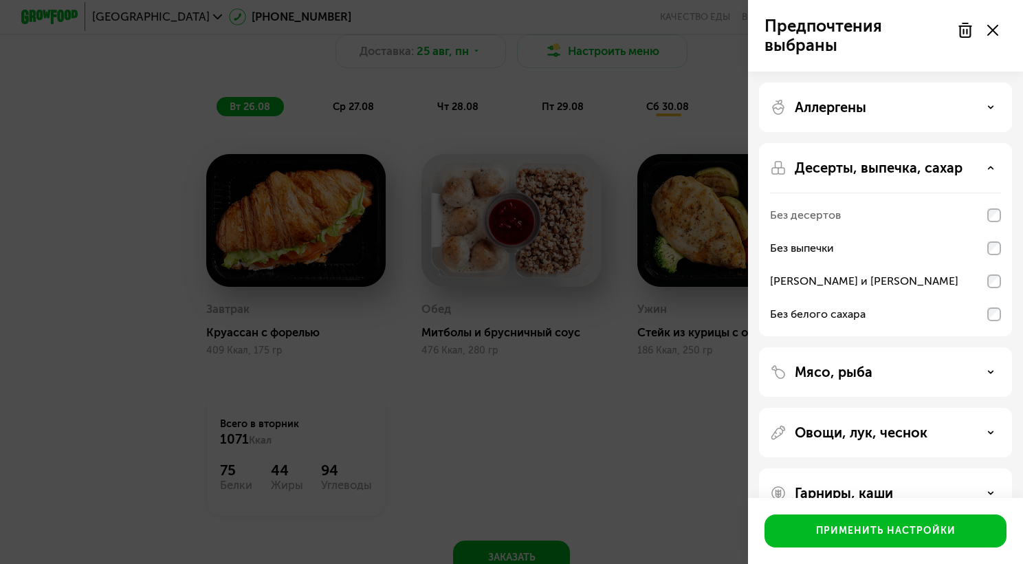
scroll to position [33, 0]
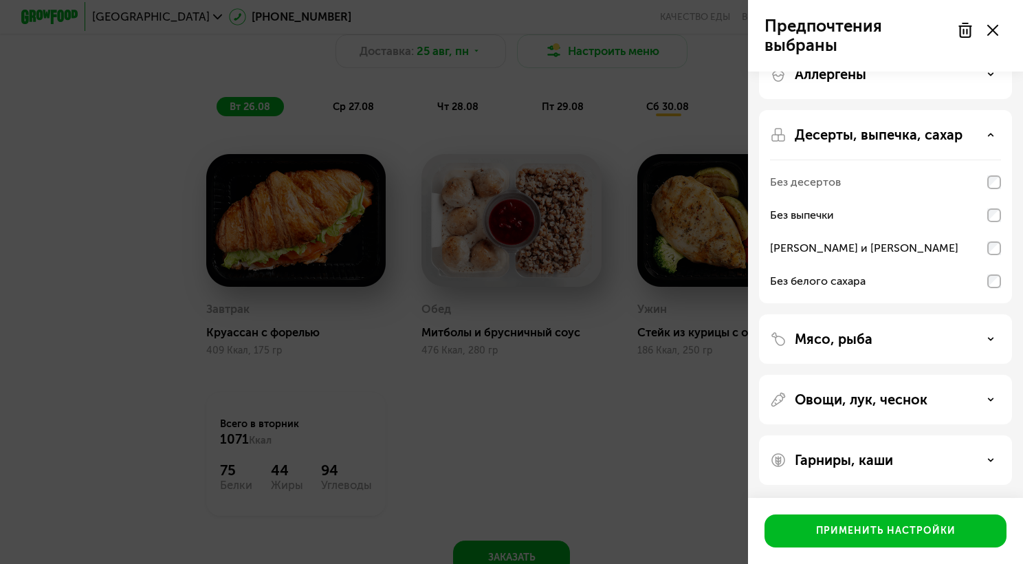
click at [952, 338] on div "Мясо, рыба" at bounding box center [885, 339] width 231 height 17
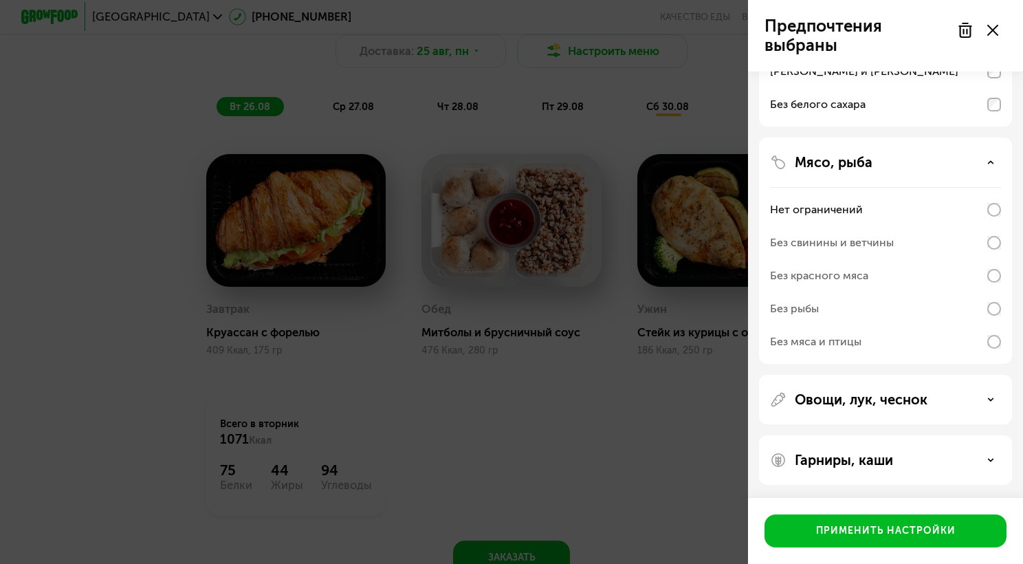
click at [990, 330] on div "Без мяса и птицы" at bounding box center [885, 341] width 231 height 33
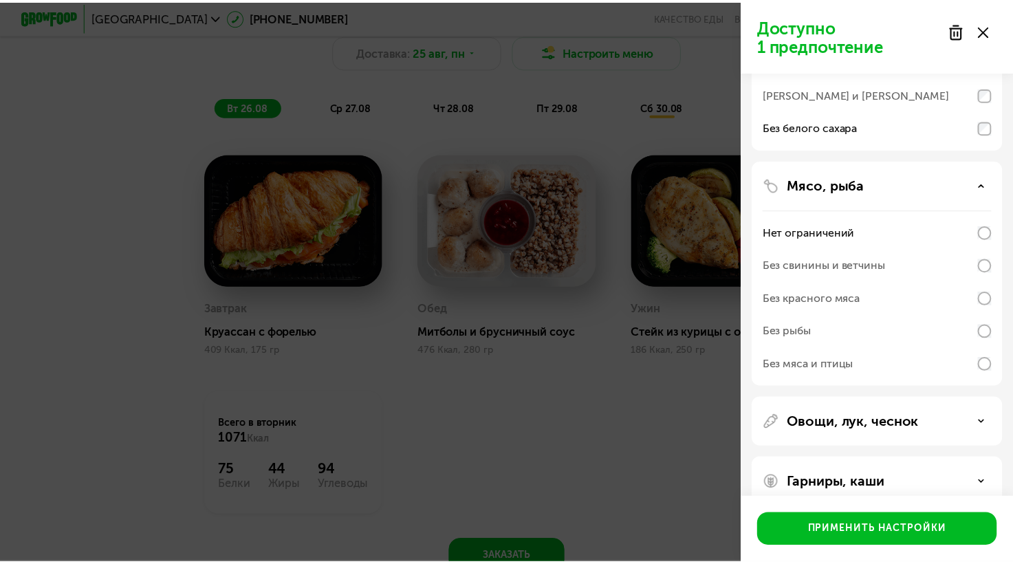
scroll to position [190, 0]
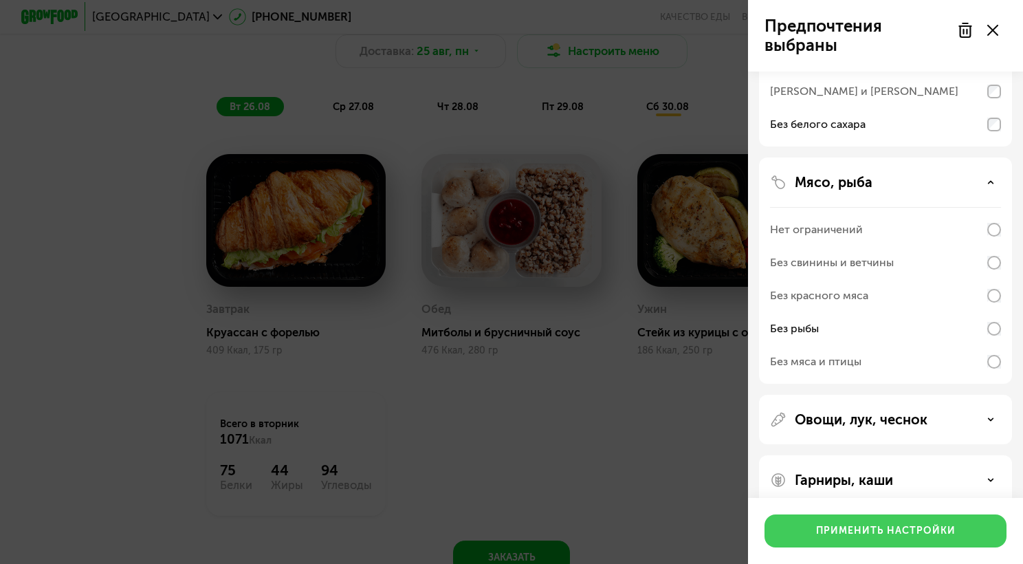
click at [927, 532] on div "Применить настройки" at bounding box center [886, 531] width 140 height 14
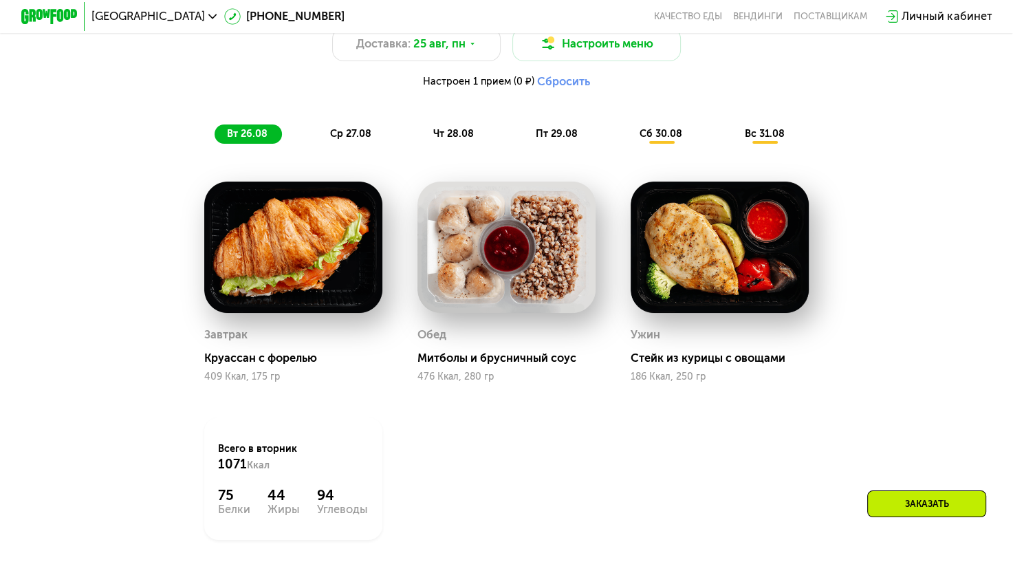
click at [344, 140] on span "ср 27.08" at bounding box center [350, 134] width 41 height 12
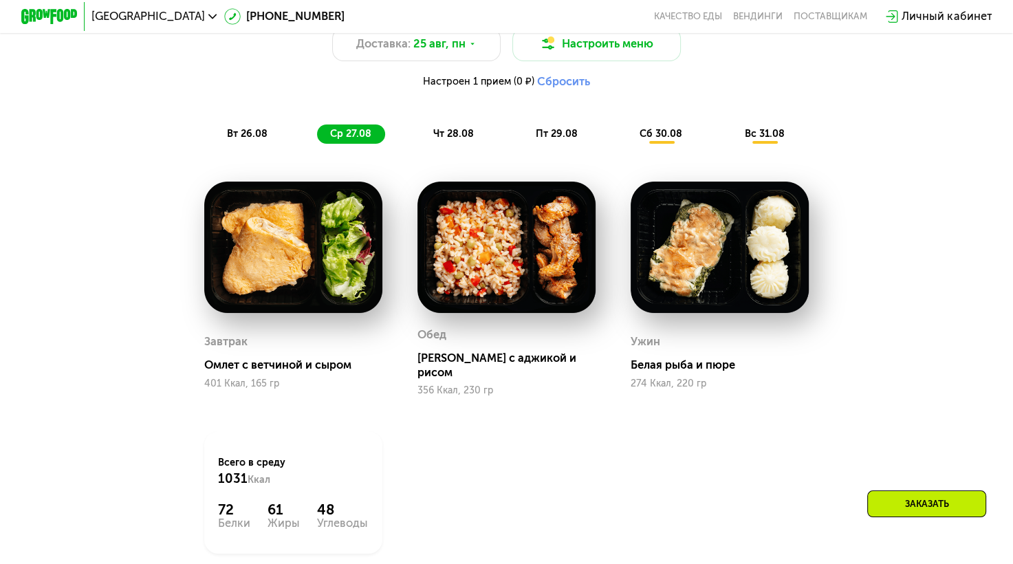
click at [453, 140] on span "чт 28.08" at bounding box center [453, 134] width 41 height 12
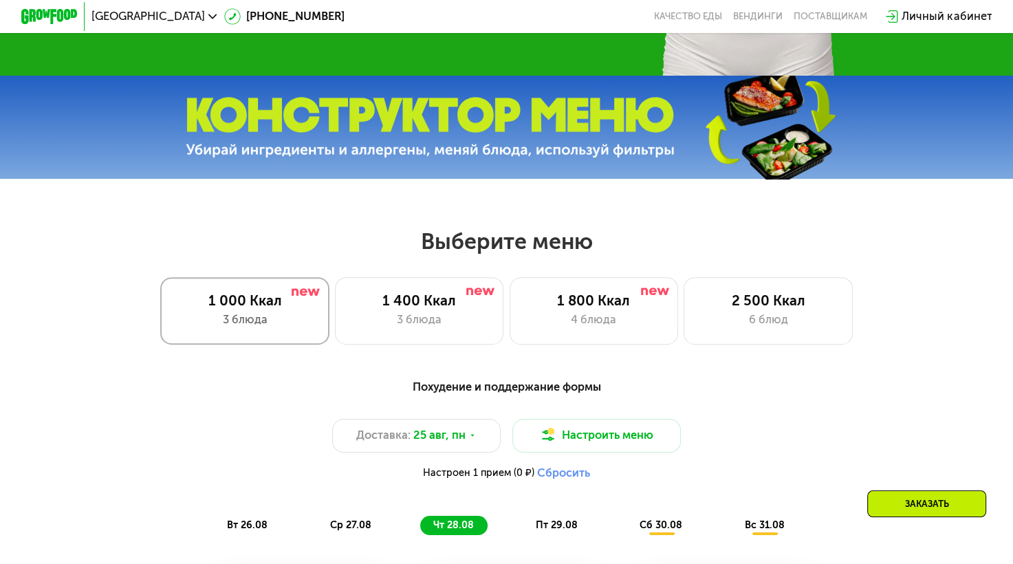
scroll to position [404, 0]
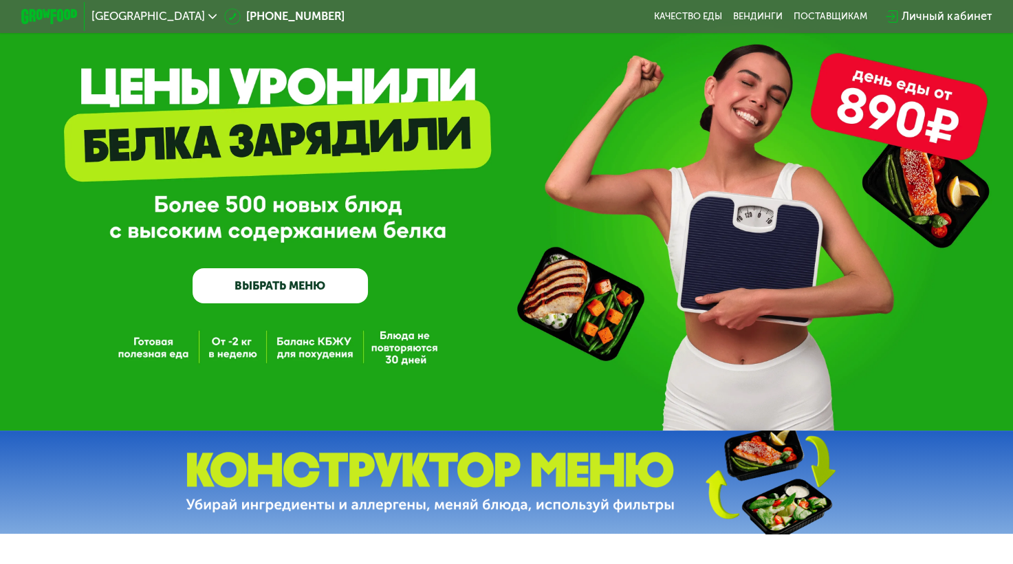
scroll to position [47, 0]
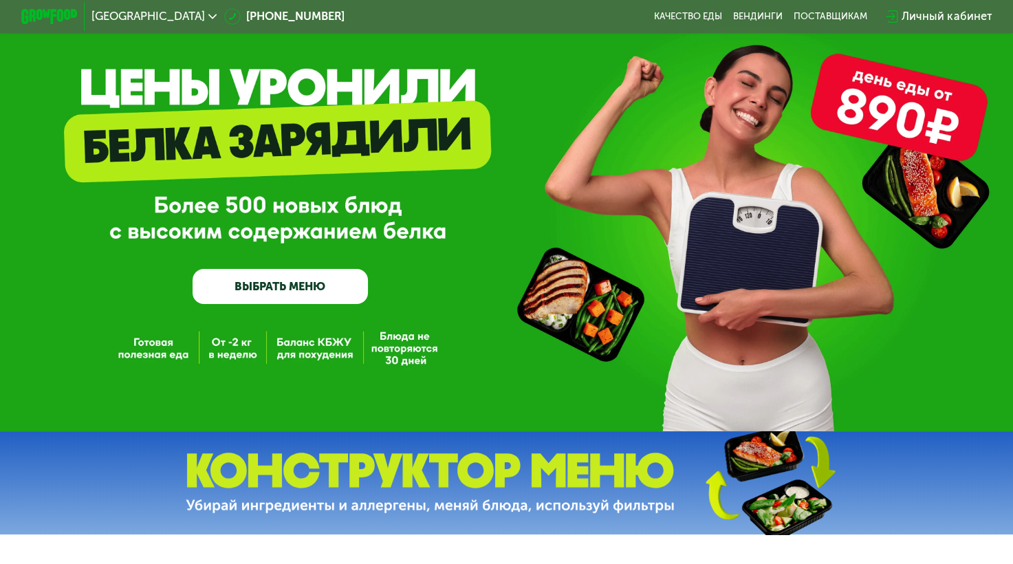
click at [269, 291] on link "ВЫБРАТЬ МЕНЮ" at bounding box center [280, 286] width 175 height 35
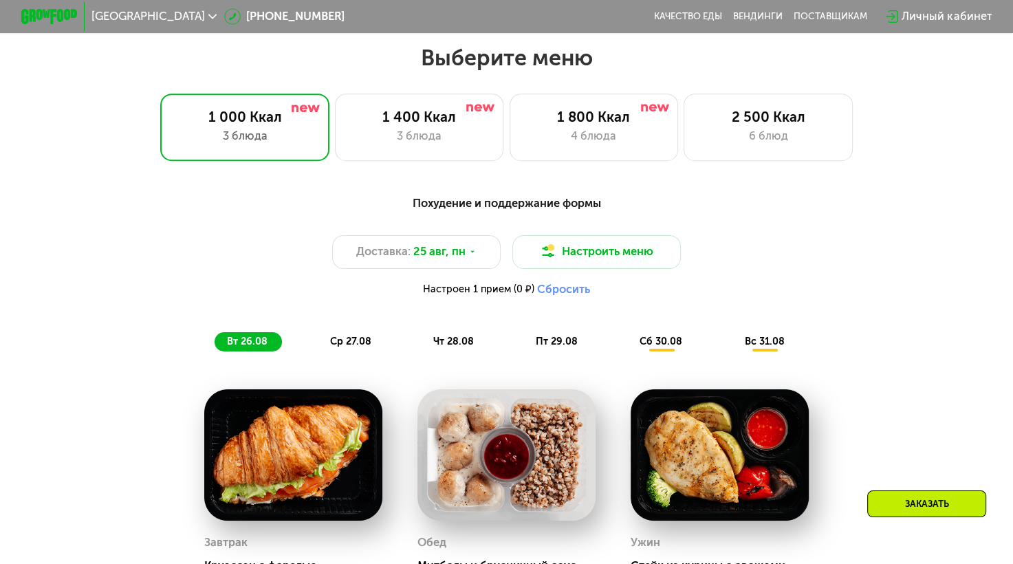
scroll to position [602, 0]
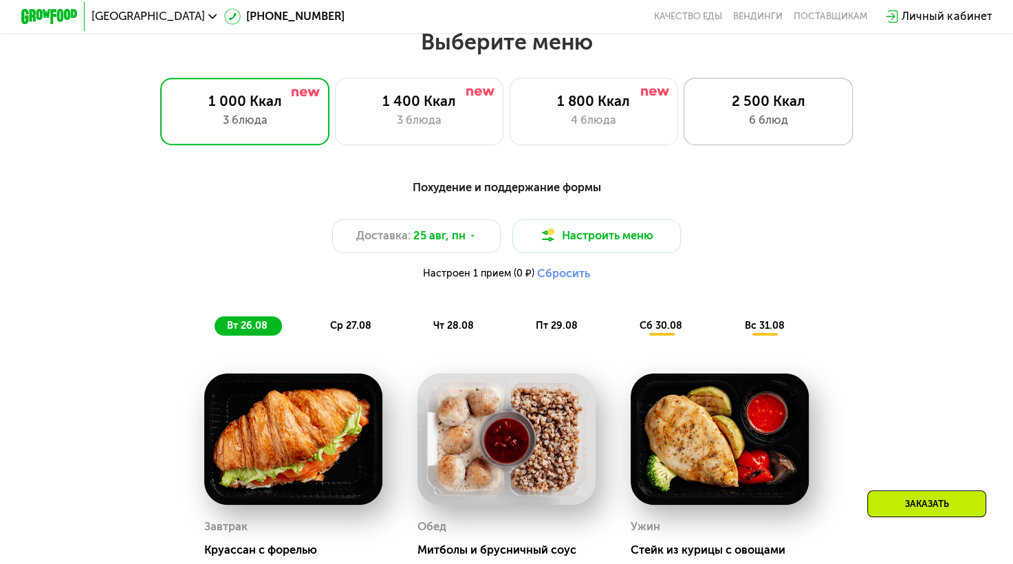
click at [723, 104] on div "2 500 Ккал" at bounding box center [769, 101] width 140 height 17
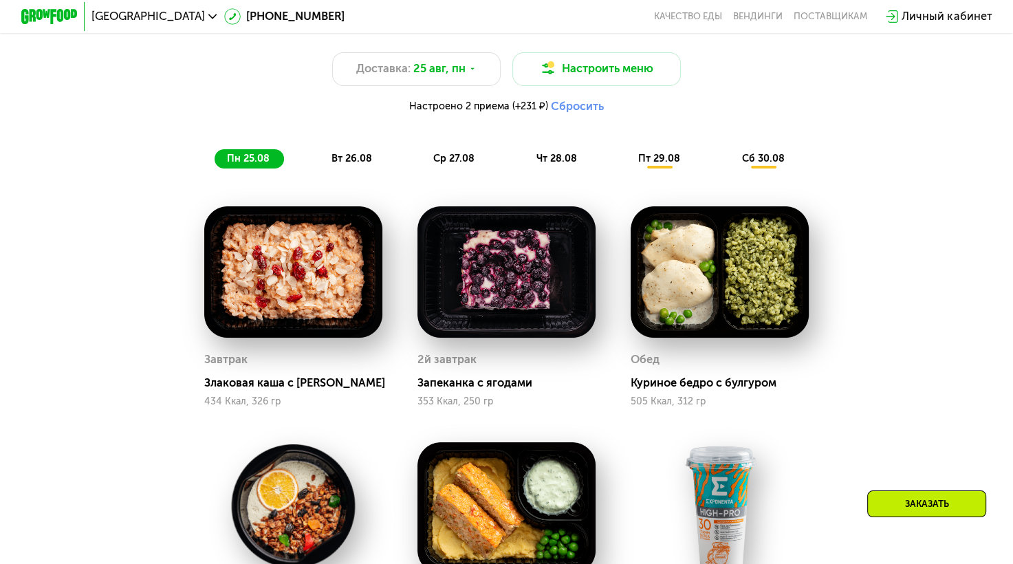
scroll to position [607, 0]
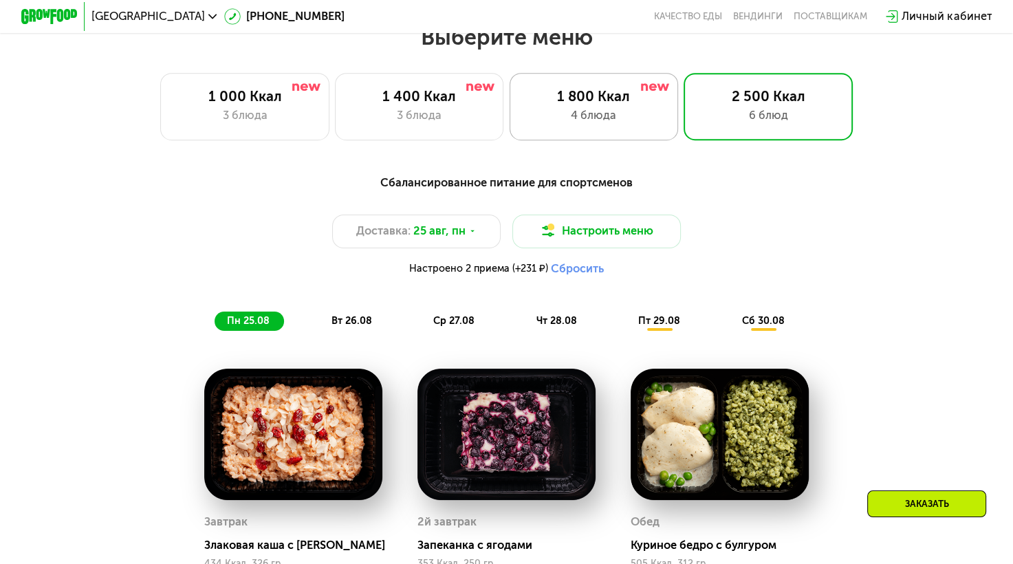
click at [602, 124] on div "4 блюда" at bounding box center [594, 115] width 140 height 17
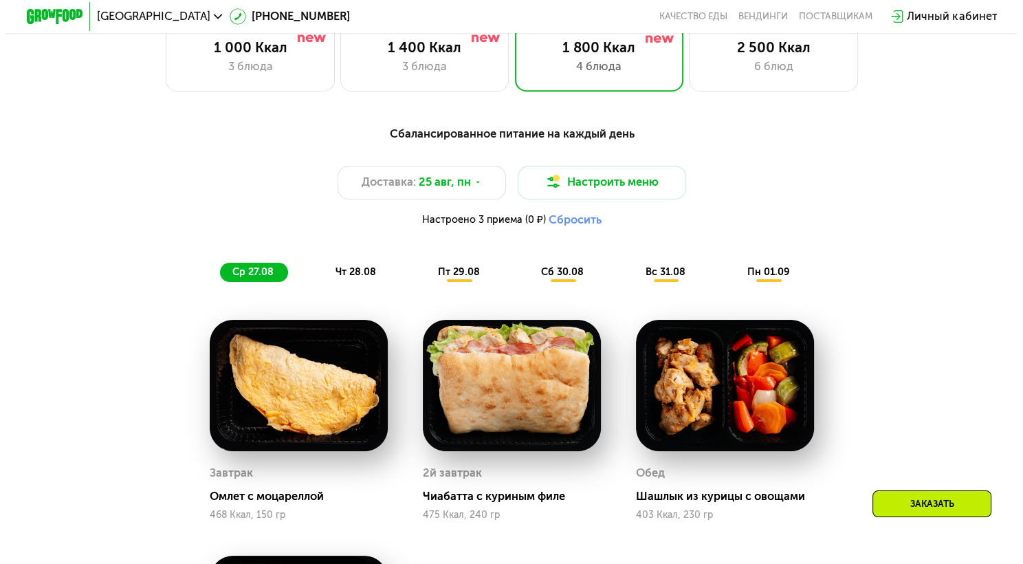
scroll to position [693, 0]
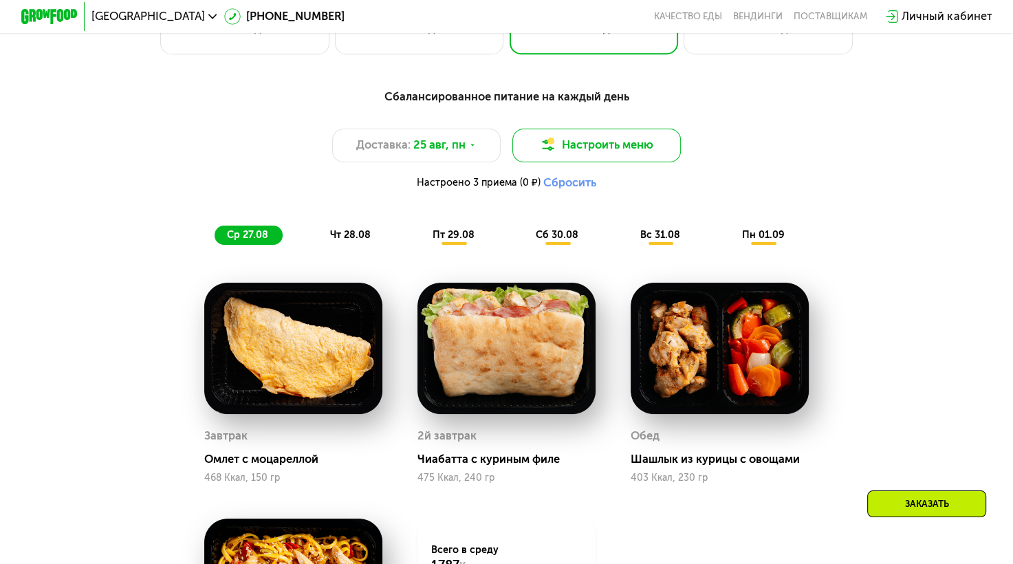
click at [580, 147] on button "Настроить меню" at bounding box center [596, 146] width 169 height 34
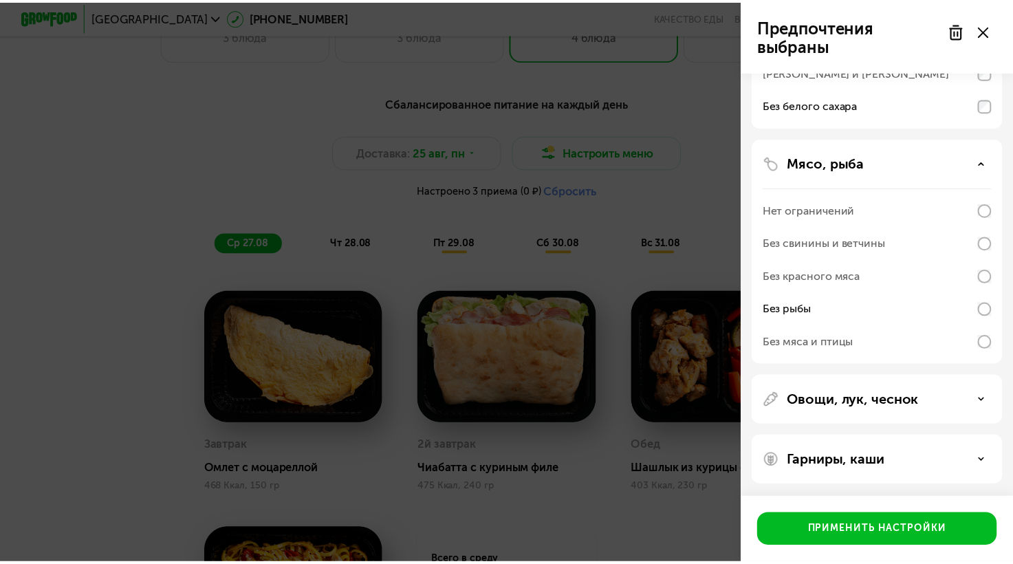
scroll to position [210, 0]
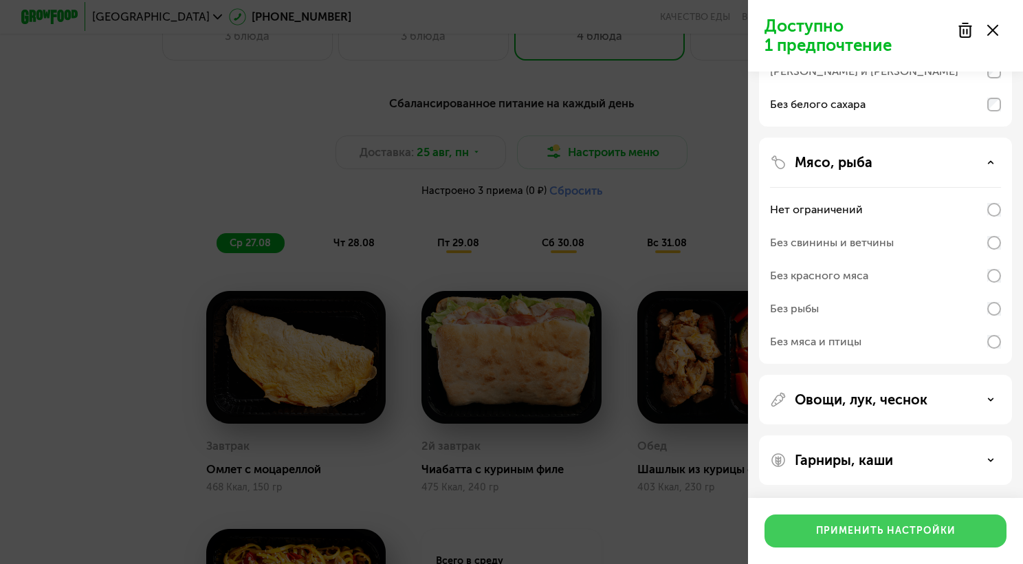
click at [875, 531] on div "Применить настройки" at bounding box center [886, 531] width 140 height 14
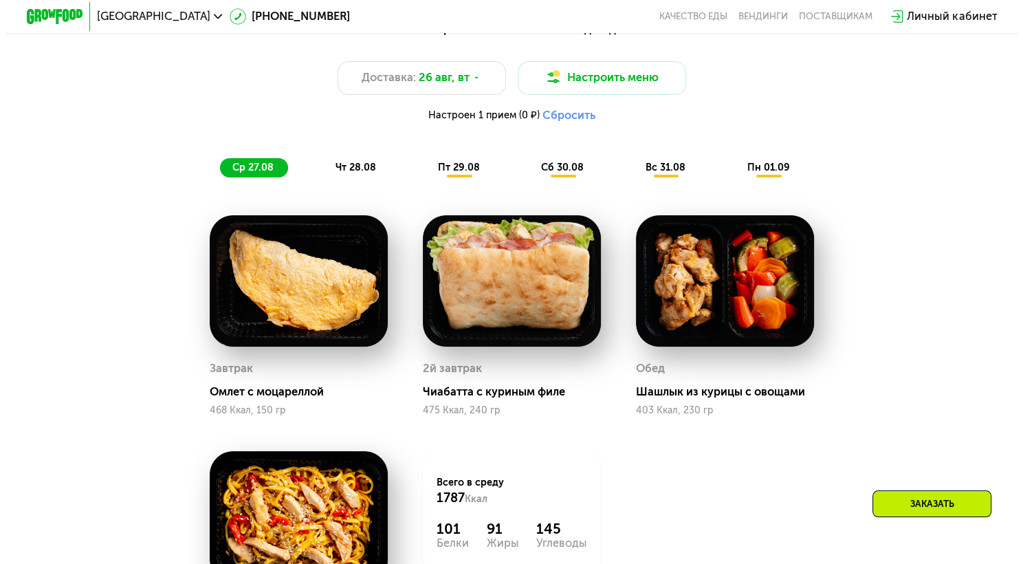
scroll to position [761, 0]
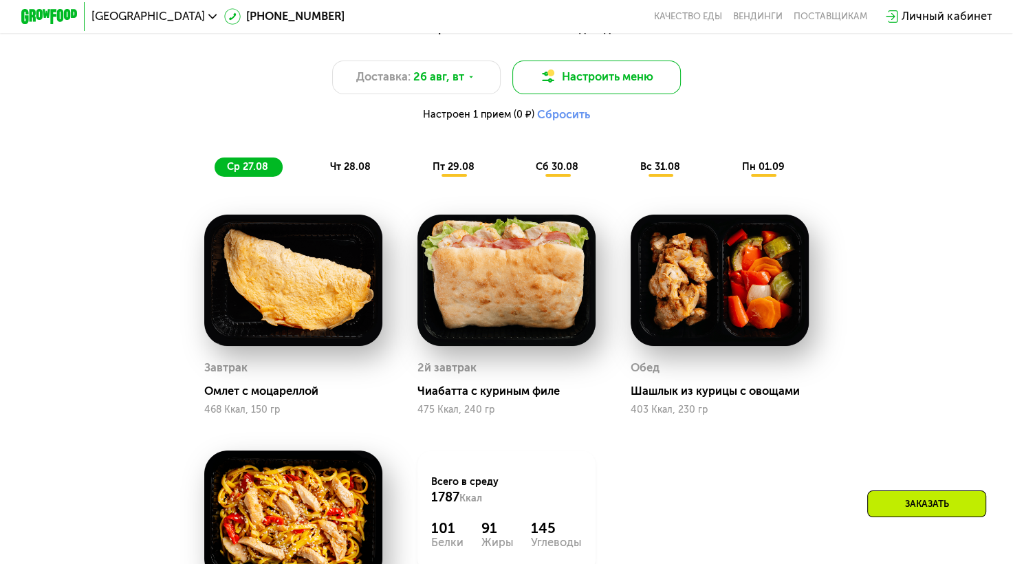
click at [630, 77] on button "Настроить меню" at bounding box center [596, 78] width 169 height 34
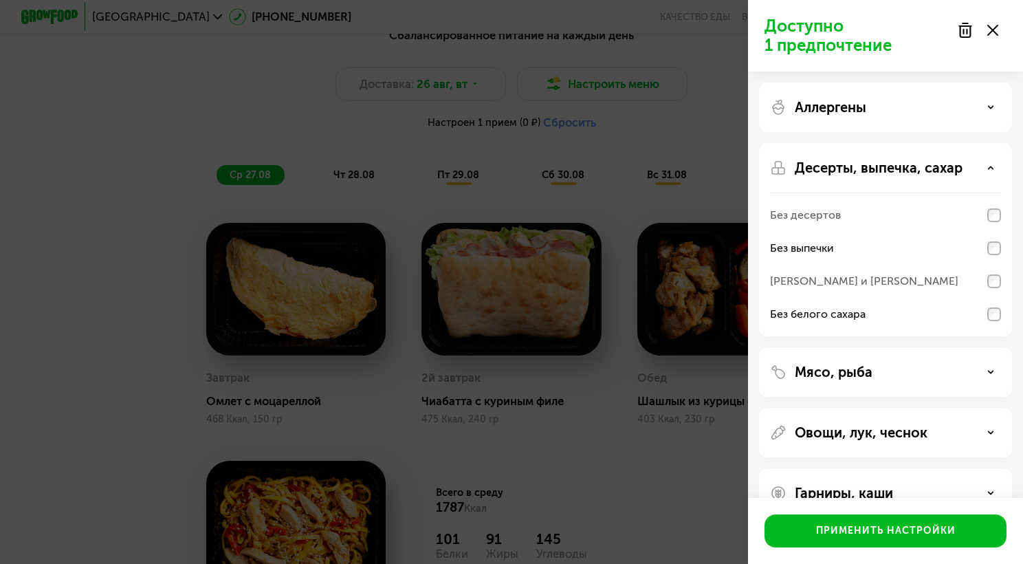
scroll to position [33, 0]
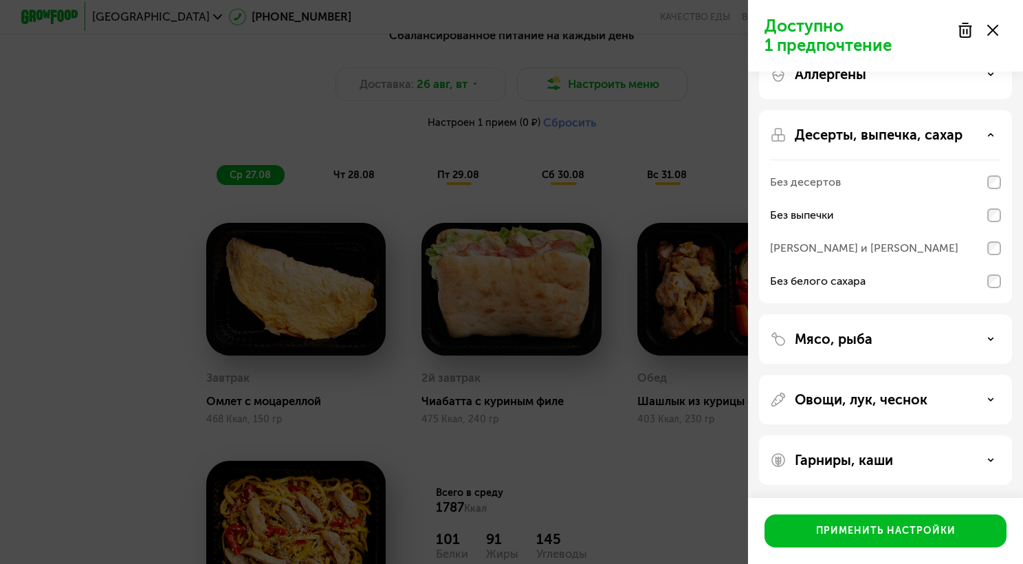
click at [959, 334] on div "Мясо, рыба" at bounding box center [885, 339] width 231 height 17
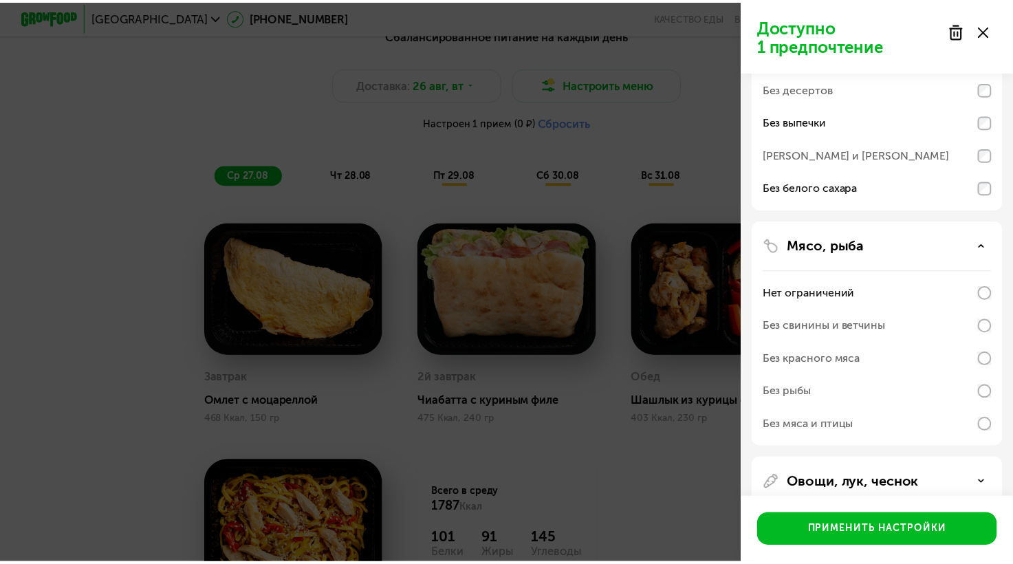
scroll to position [127, 0]
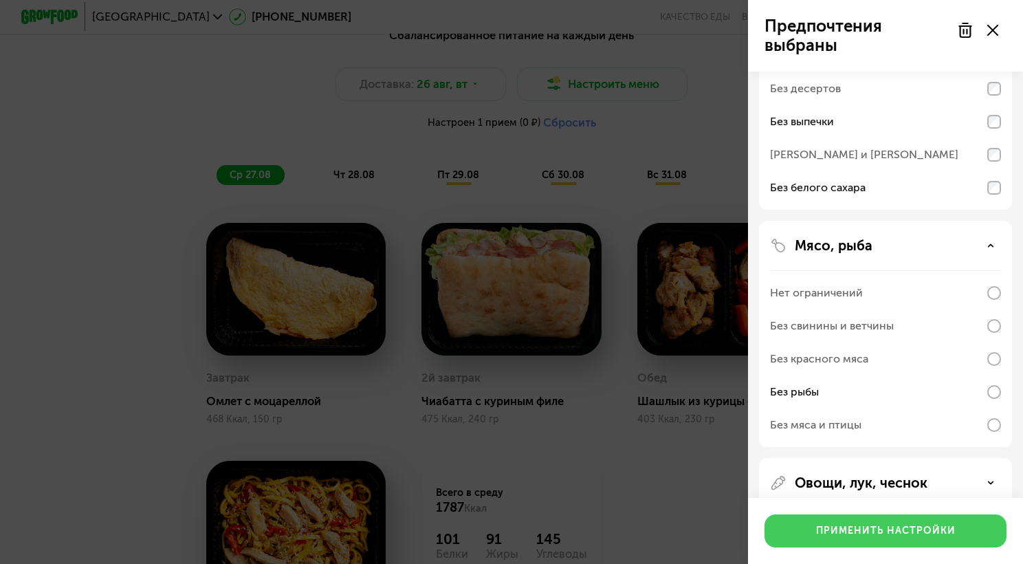
click at [946, 526] on div "Применить настройки" at bounding box center [886, 531] width 140 height 14
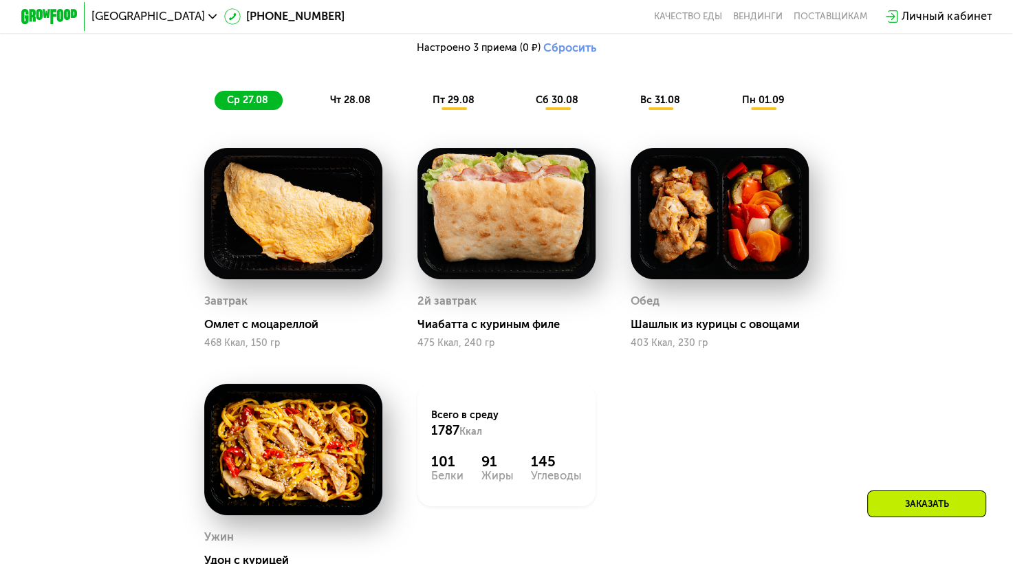
scroll to position [777, 0]
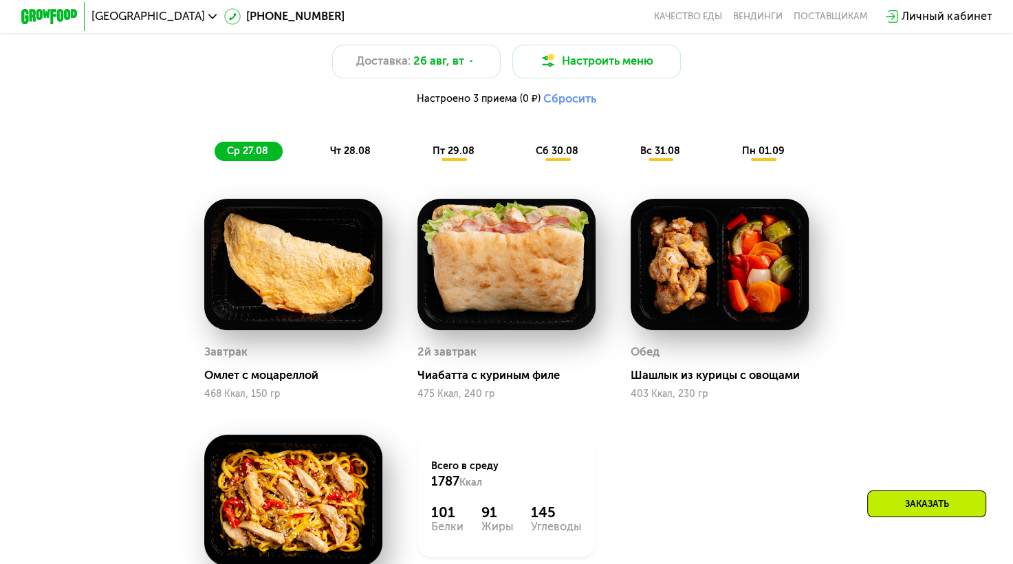
click at [348, 157] on span "чт 28.08" at bounding box center [350, 151] width 41 height 12
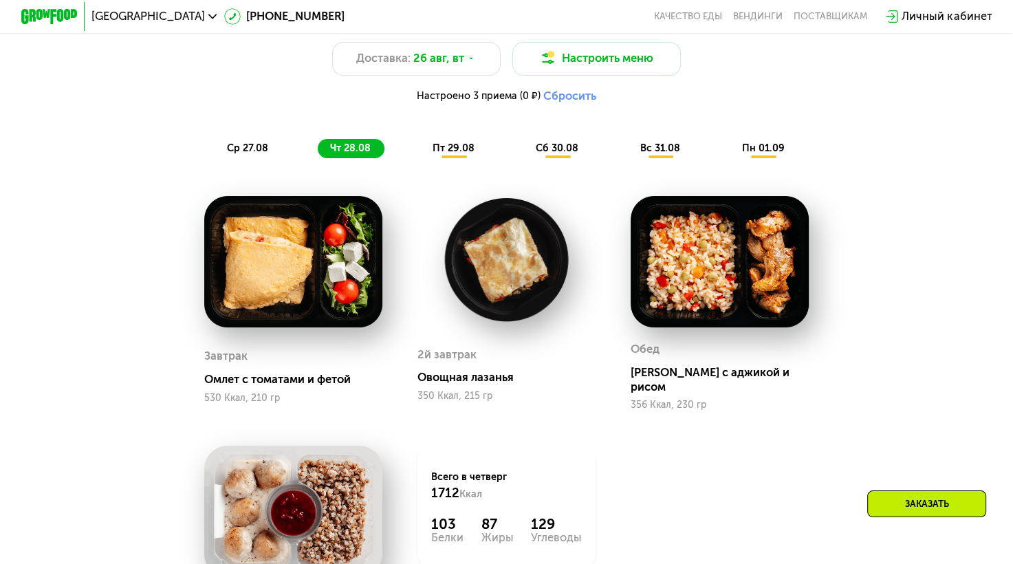
scroll to position [668, 0]
